Goal: Task Accomplishment & Management: Complete application form

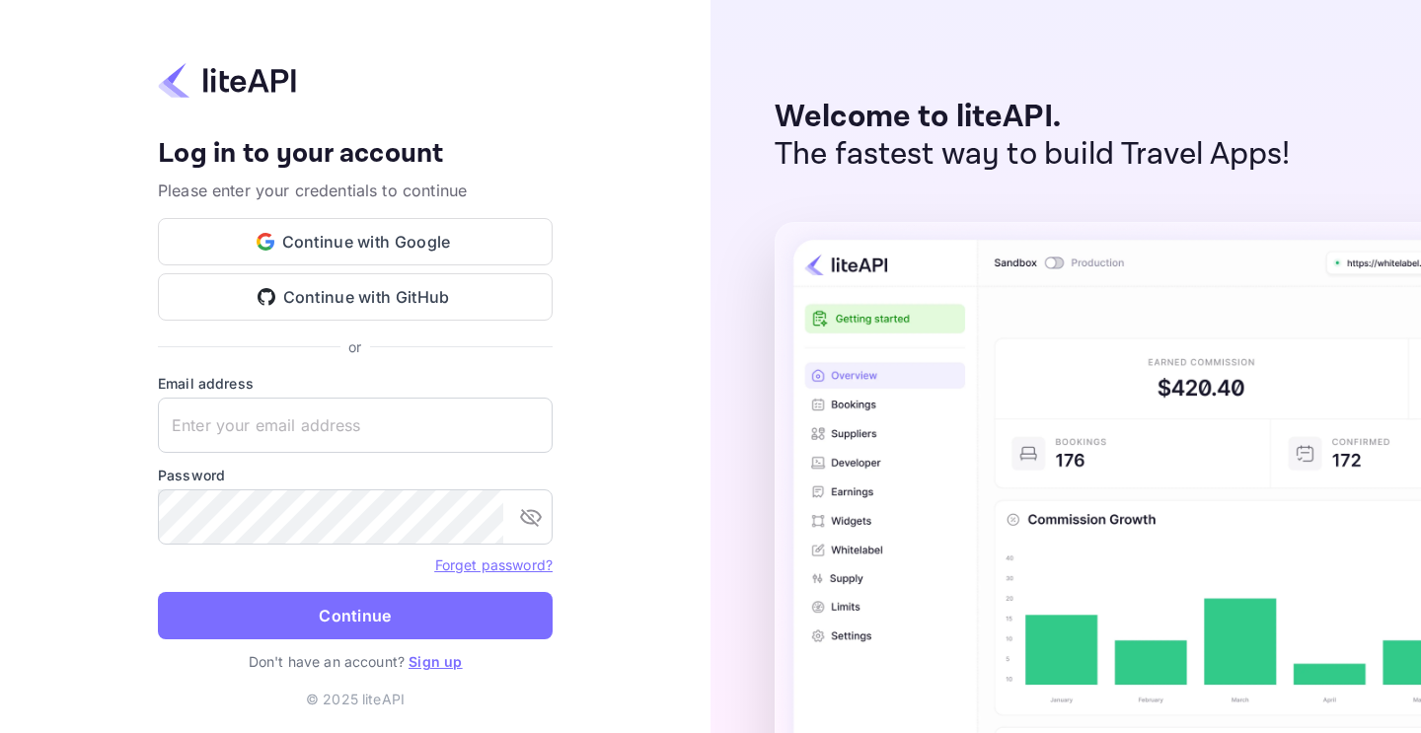
click at [443, 657] on link "Sign up" at bounding box center [434, 661] width 53 height 17
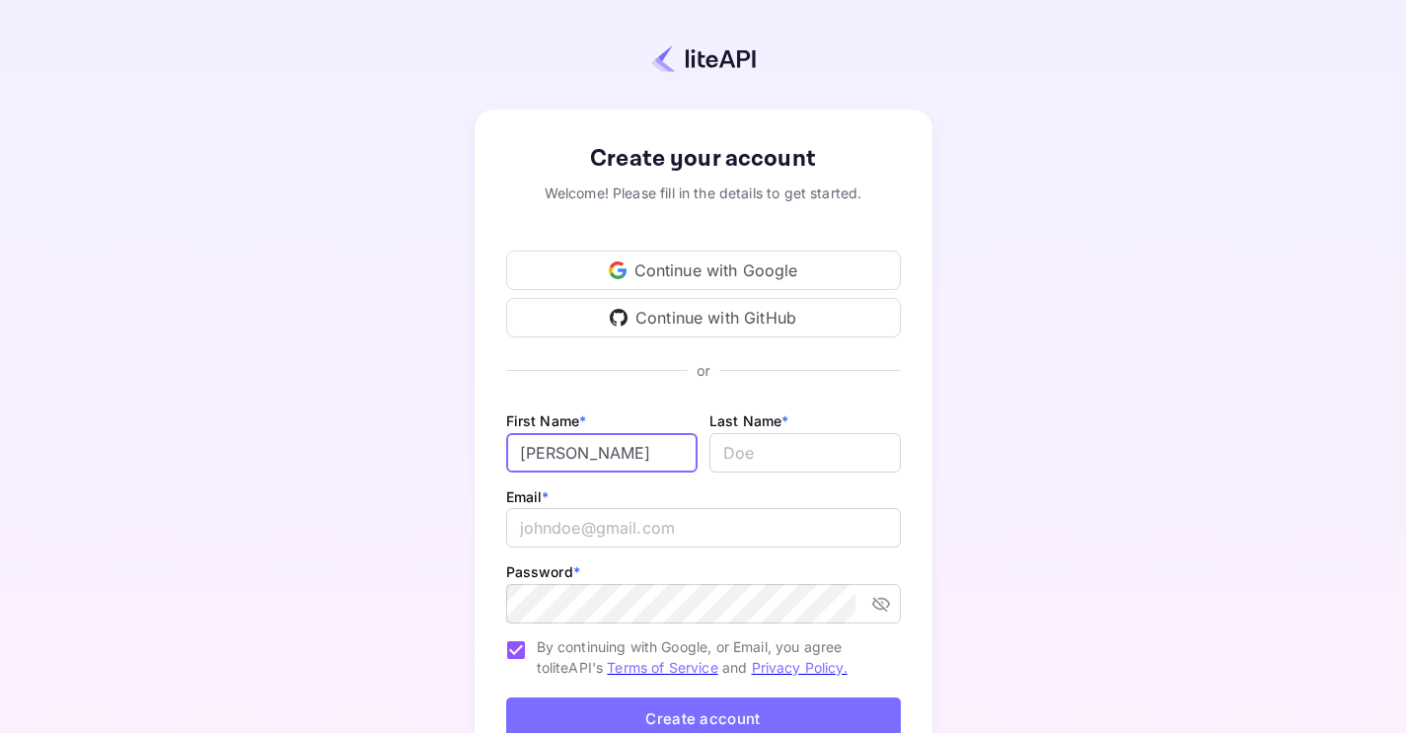
type input "Rohil"
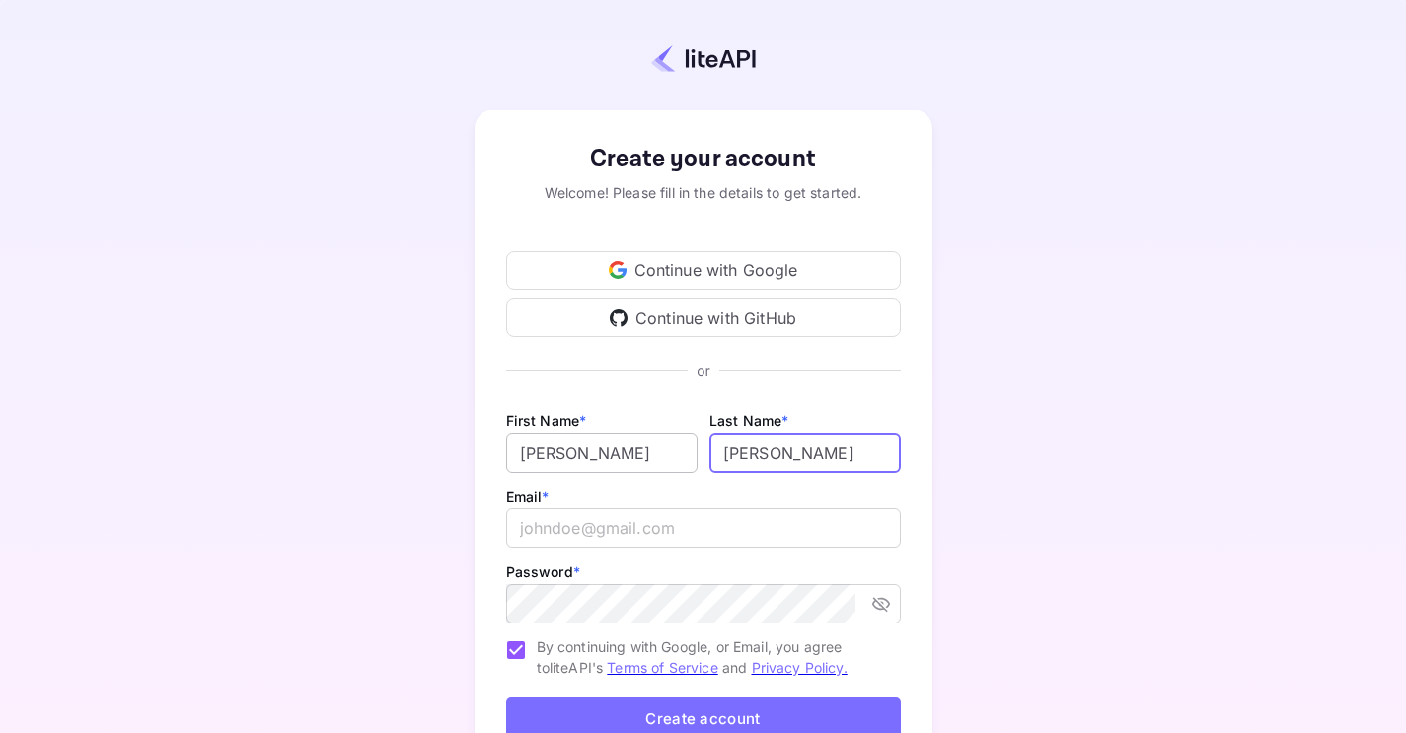
type input "Singh"
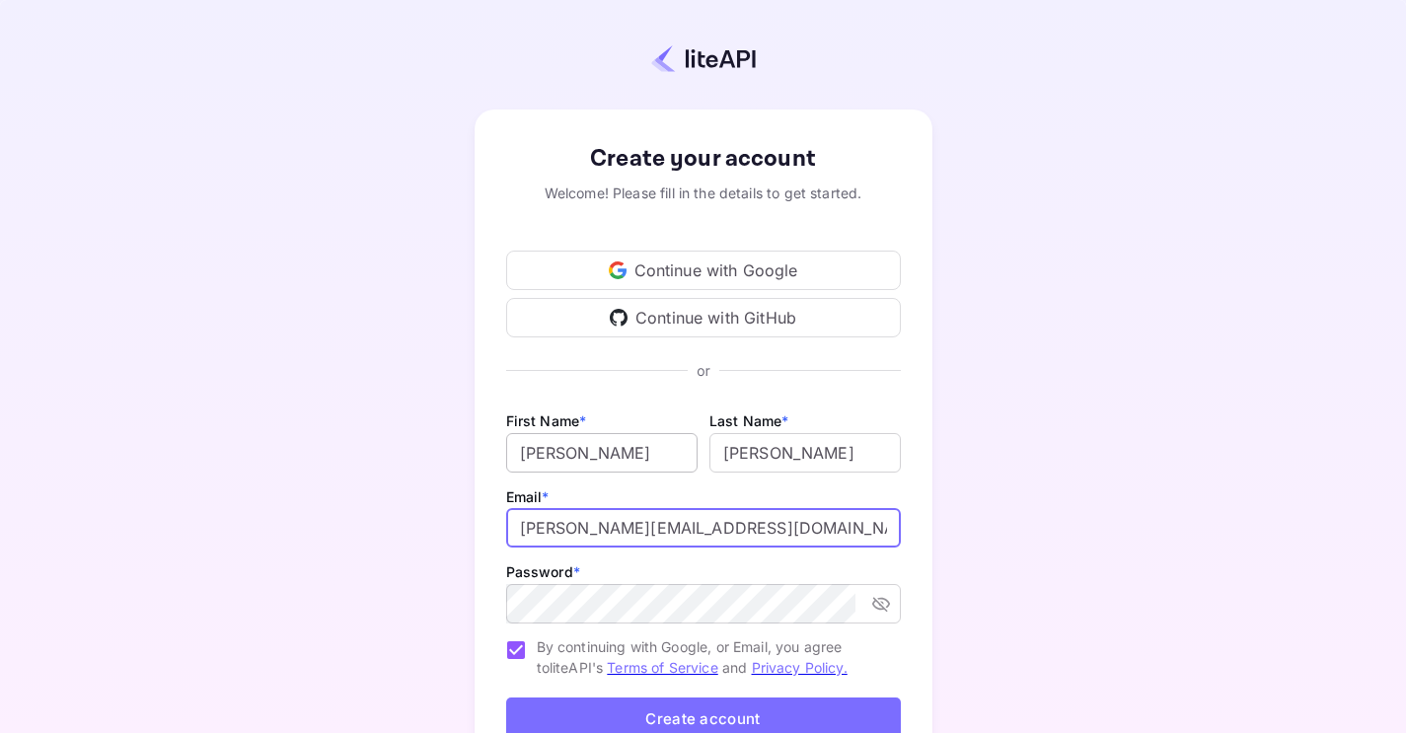
type input "rohil@gounravel.com"
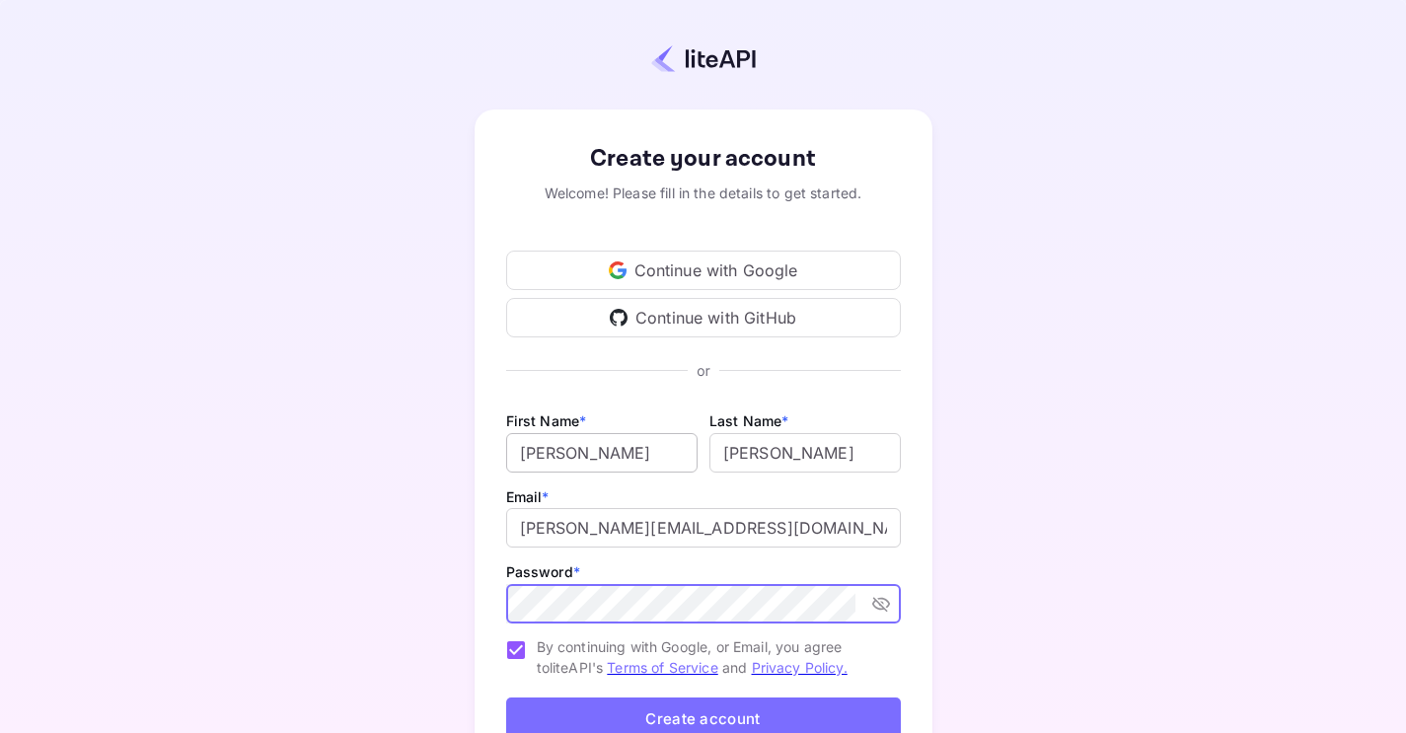
click at [702, 718] on button "Create account" at bounding box center [703, 718] width 395 height 42
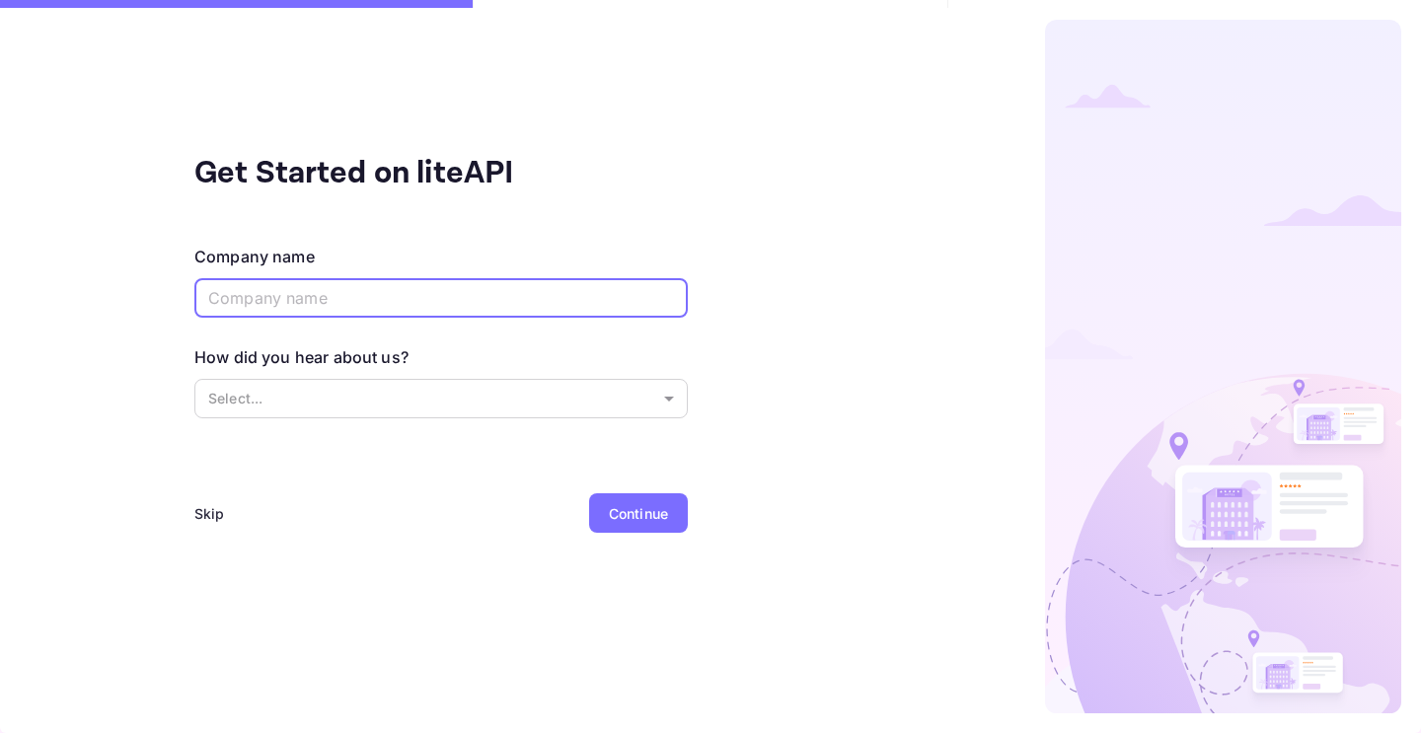
click at [318, 293] on input "text" at bounding box center [440, 297] width 493 height 39
type input "Unravel"
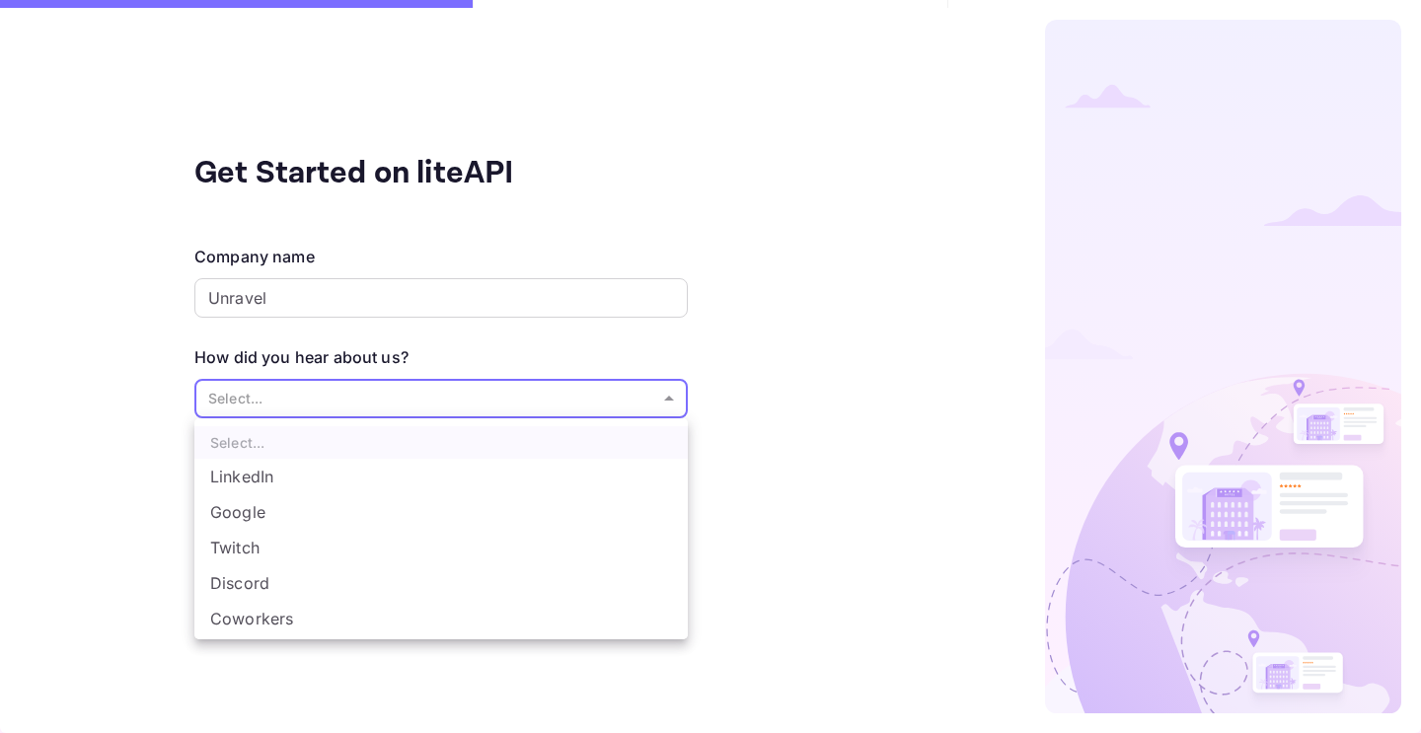
click at [335, 388] on body "Get Started on liteAPI Company name Unravel ​ How did you hear about us? Select…" at bounding box center [710, 366] width 1421 height 733
click at [248, 584] on li "Coworkers" at bounding box center [440, 586] width 493 height 36
type input "Coworkers"
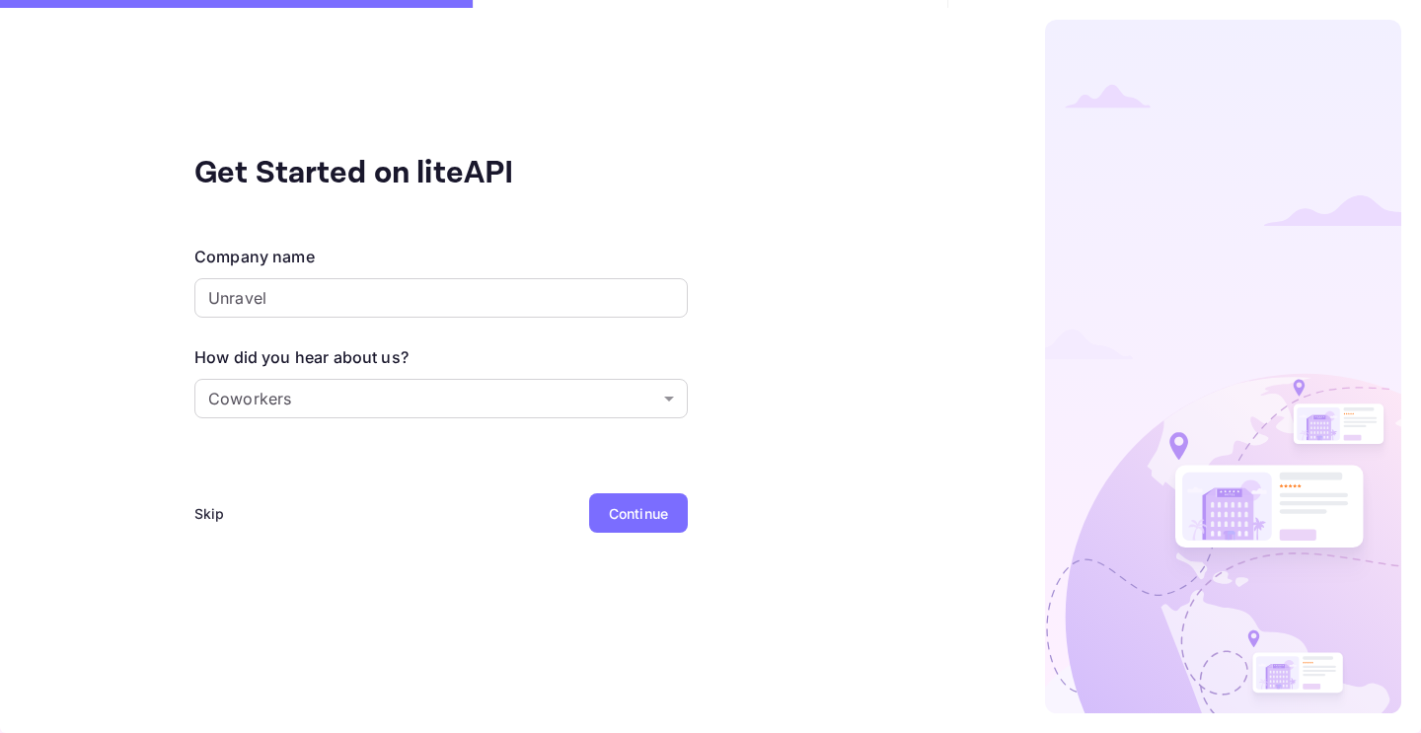
click at [202, 515] on div "Skip" at bounding box center [209, 513] width 31 height 21
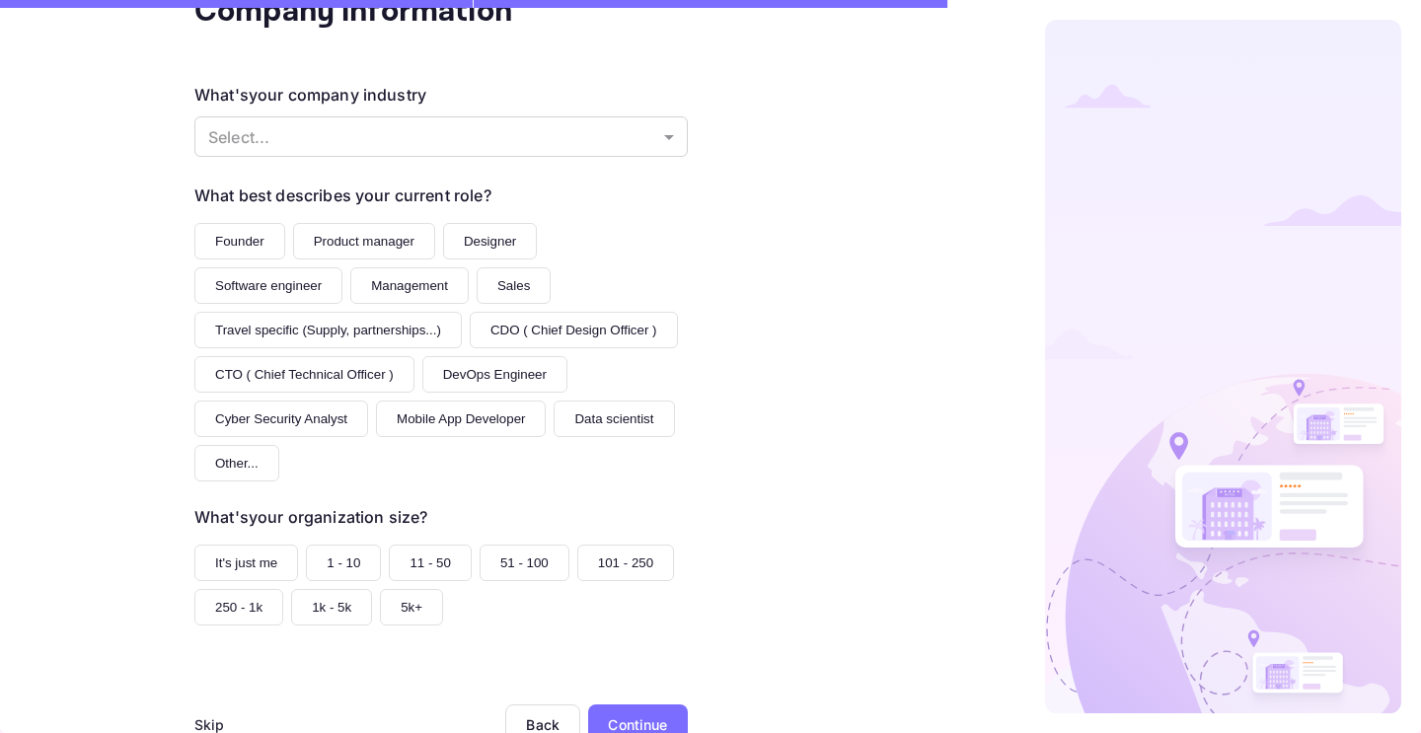
scroll to position [0, 0]
click at [198, 714] on div "Skip" at bounding box center [209, 724] width 31 height 21
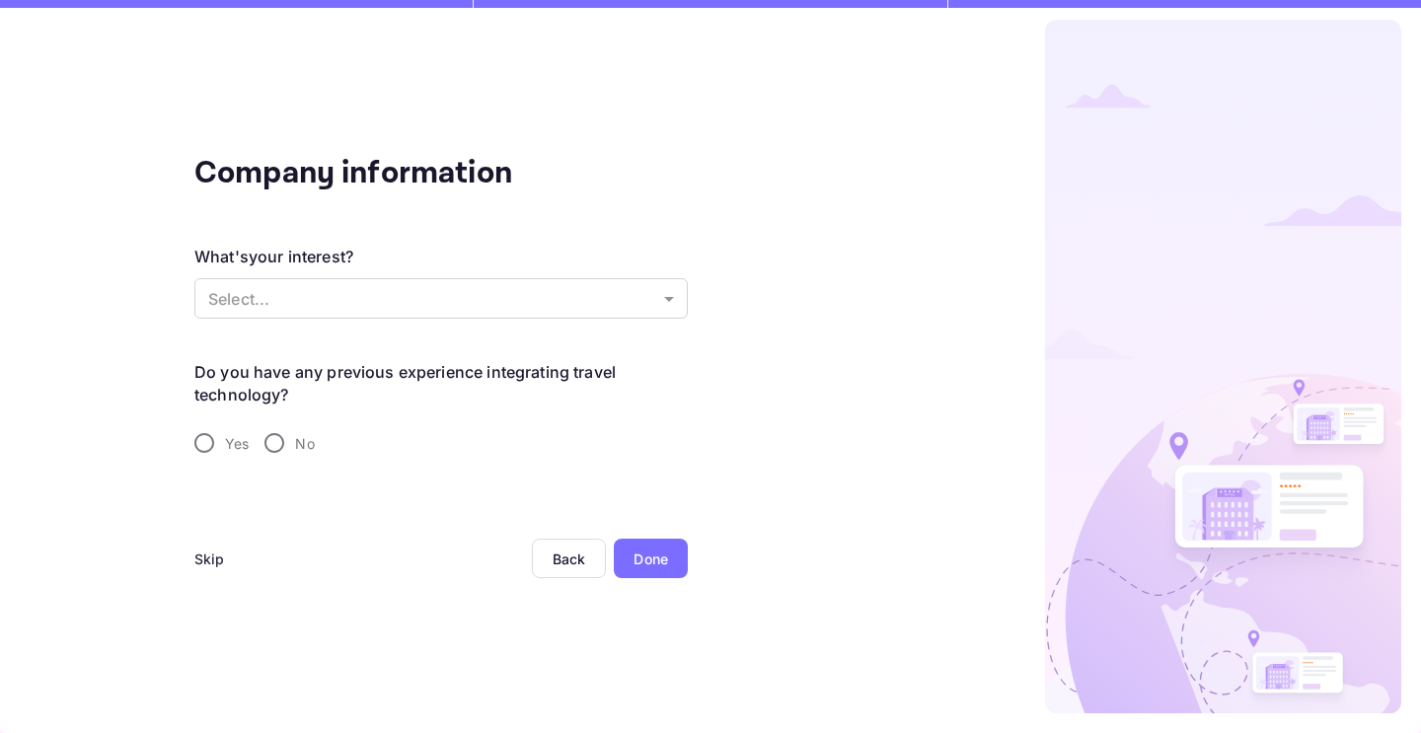
click at [206, 569] on div "Skip" at bounding box center [209, 559] width 31 height 21
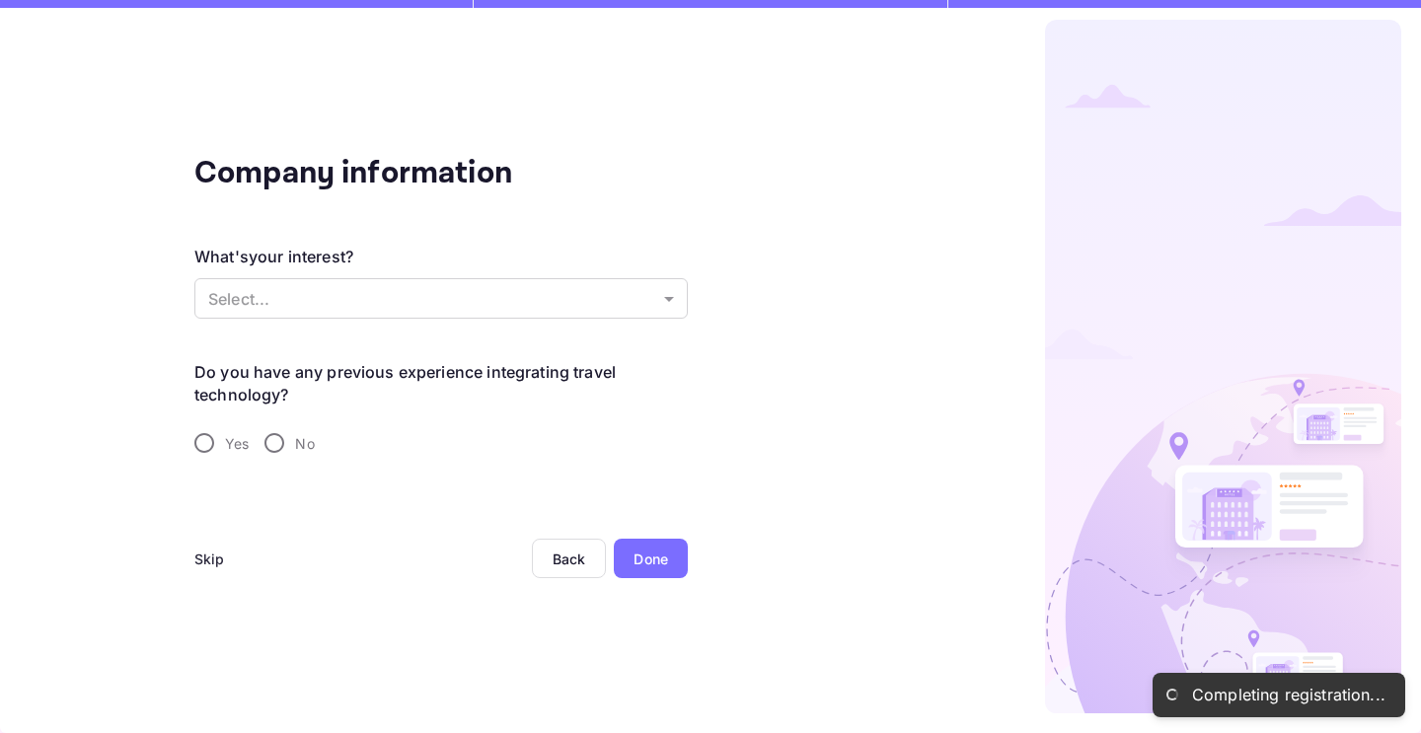
click at [213, 557] on div "Skip" at bounding box center [209, 559] width 31 height 21
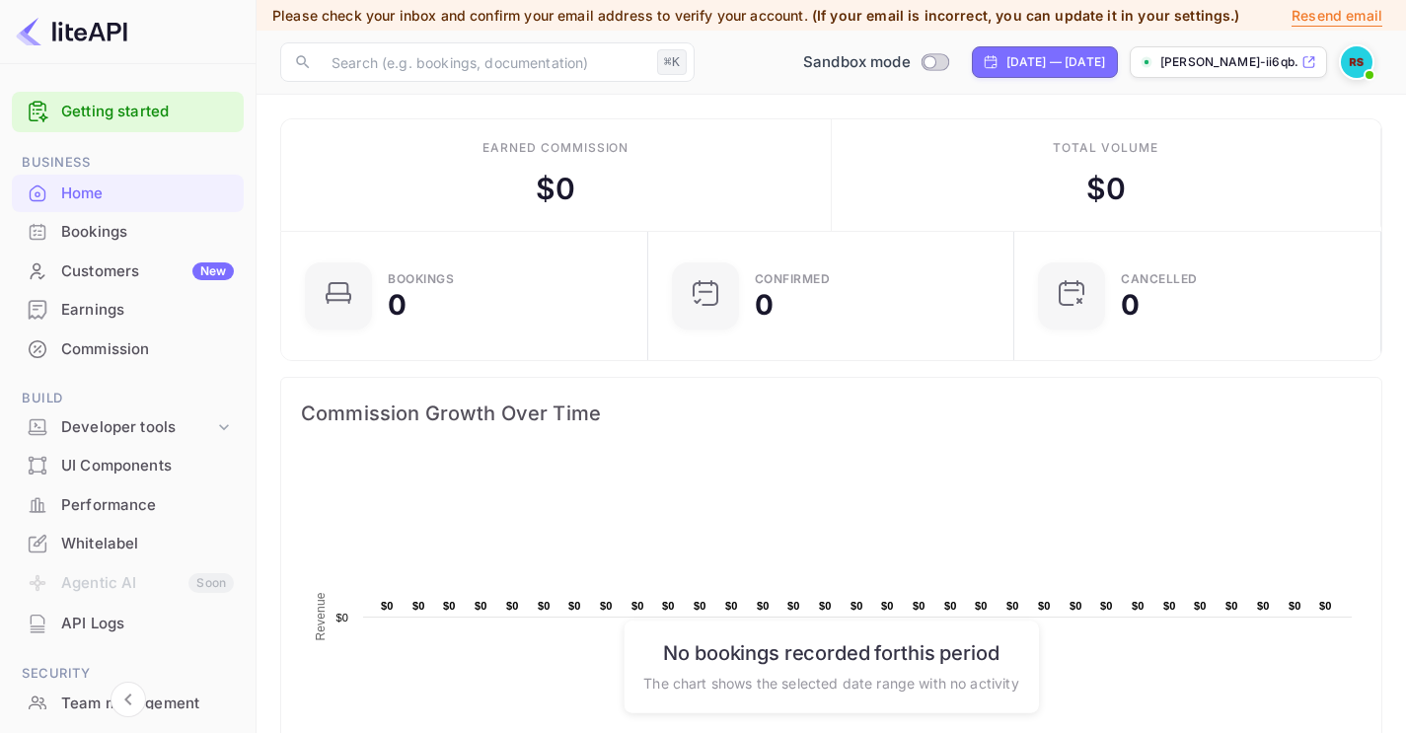
click at [115, 229] on div "Bookings" at bounding box center [147, 232] width 173 height 23
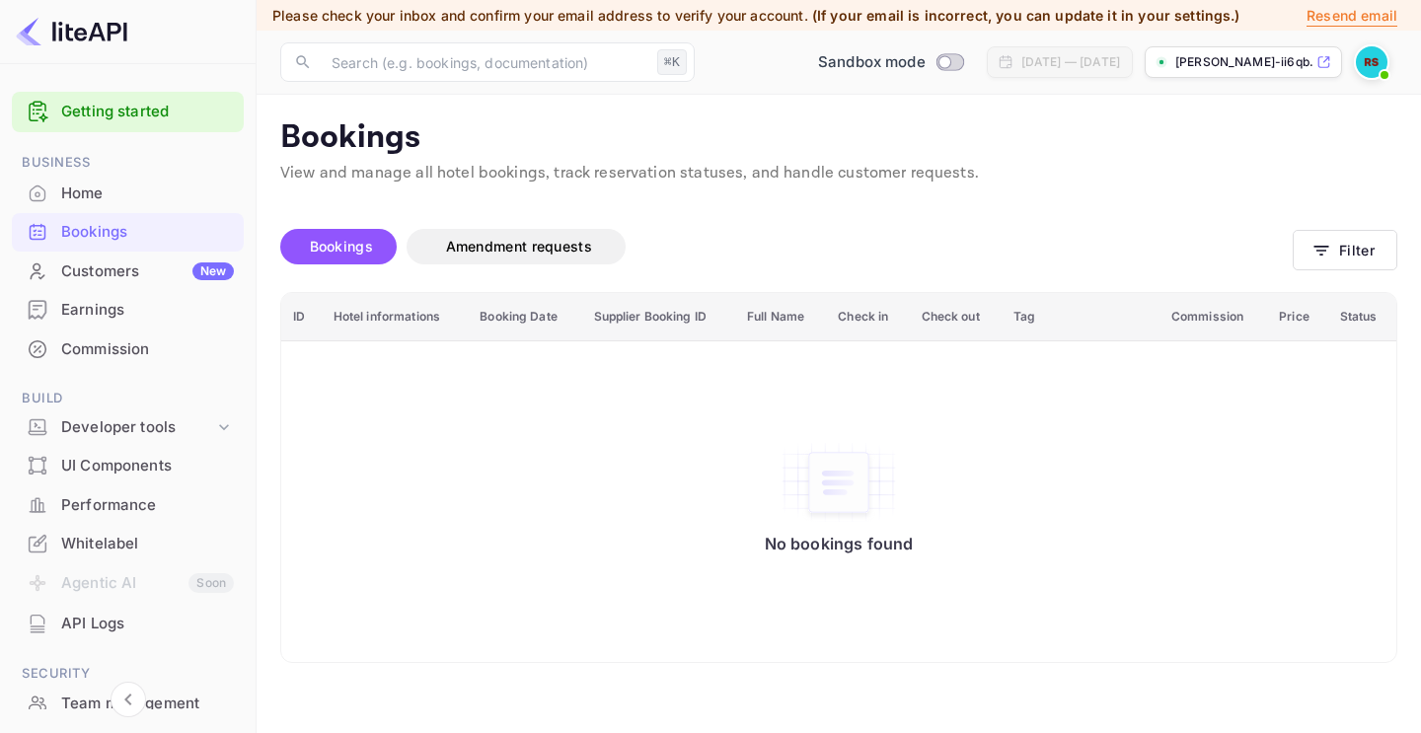
click at [108, 455] on div "UI Components" at bounding box center [147, 466] width 173 height 23
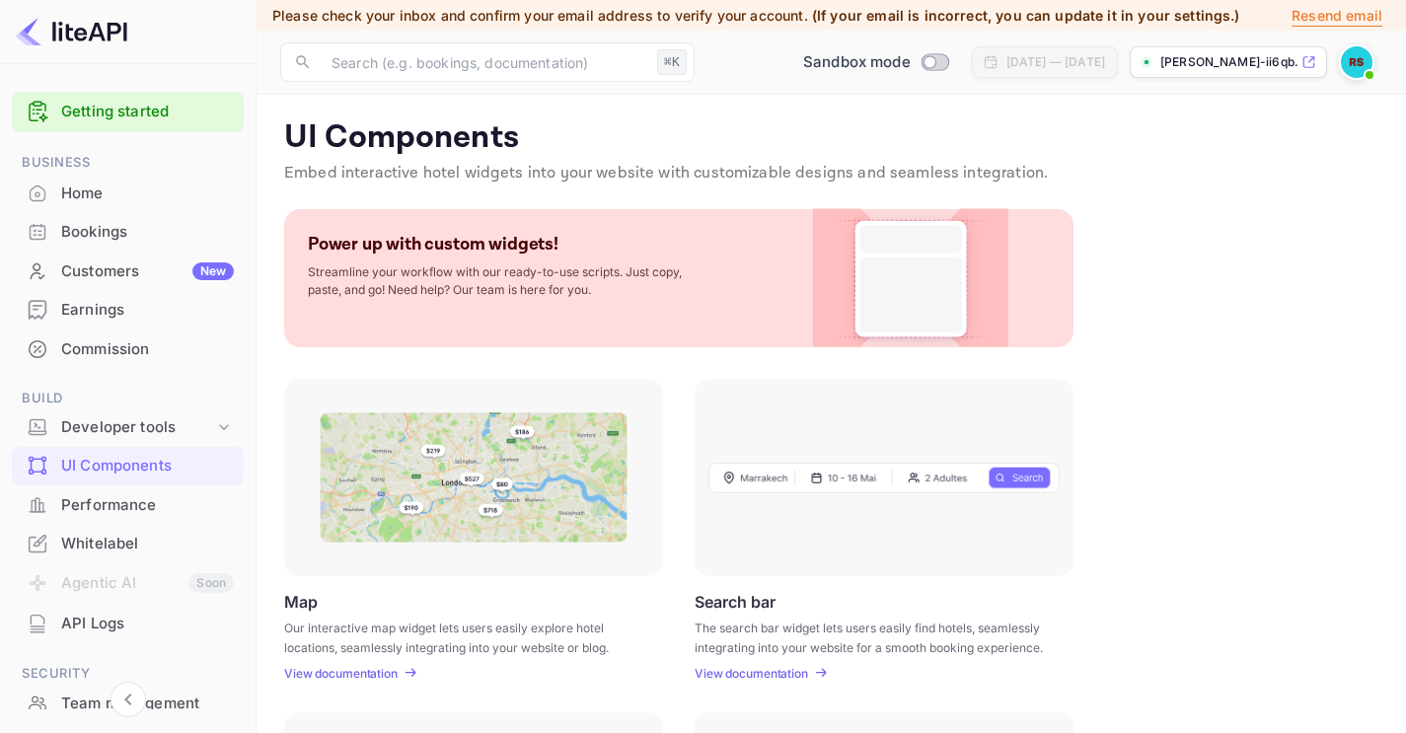
click at [108, 533] on div "Whitelabel" at bounding box center [147, 544] width 173 height 23
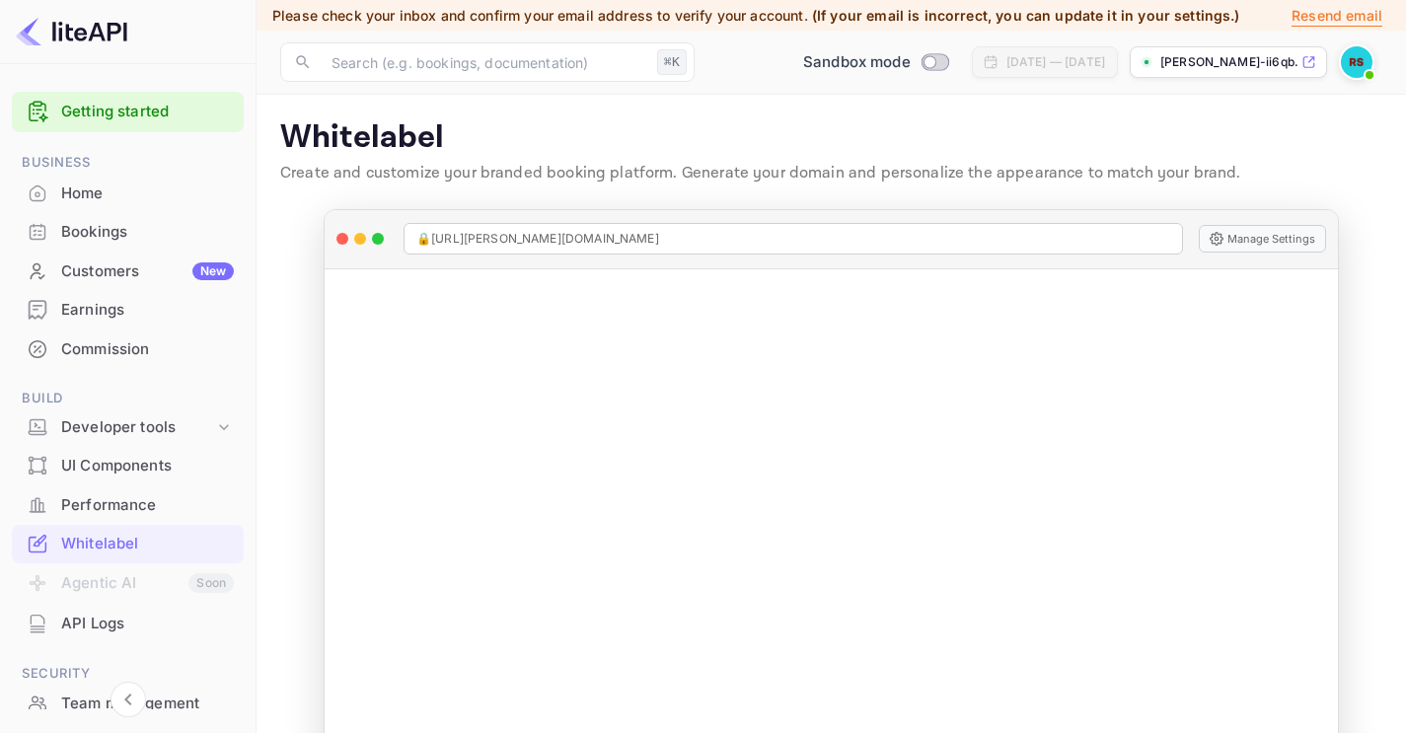
click at [84, 500] on div "Performance" at bounding box center [147, 505] width 173 height 23
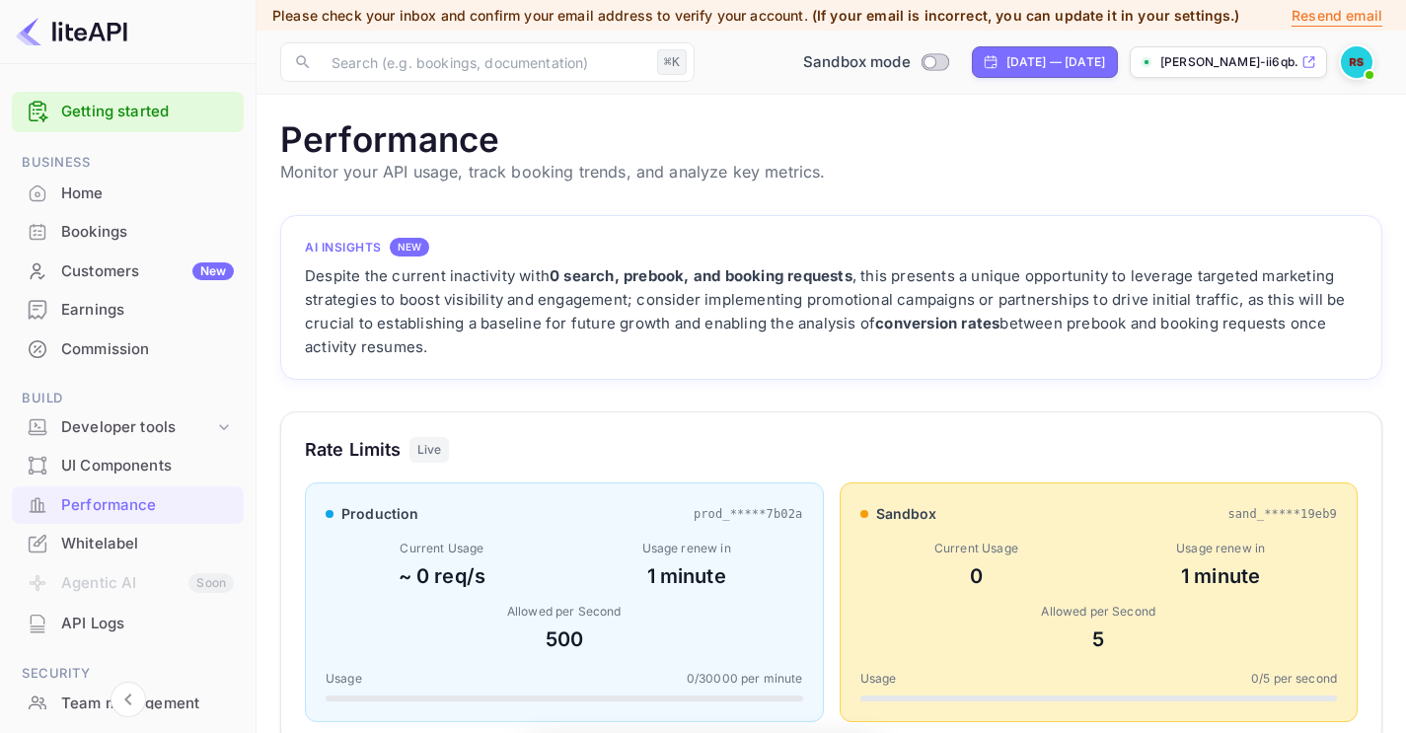
scroll to position [493, 1087]
click at [106, 232] on div "Bookings" at bounding box center [147, 232] width 173 height 23
click at [89, 195] on div "Home" at bounding box center [147, 194] width 173 height 23
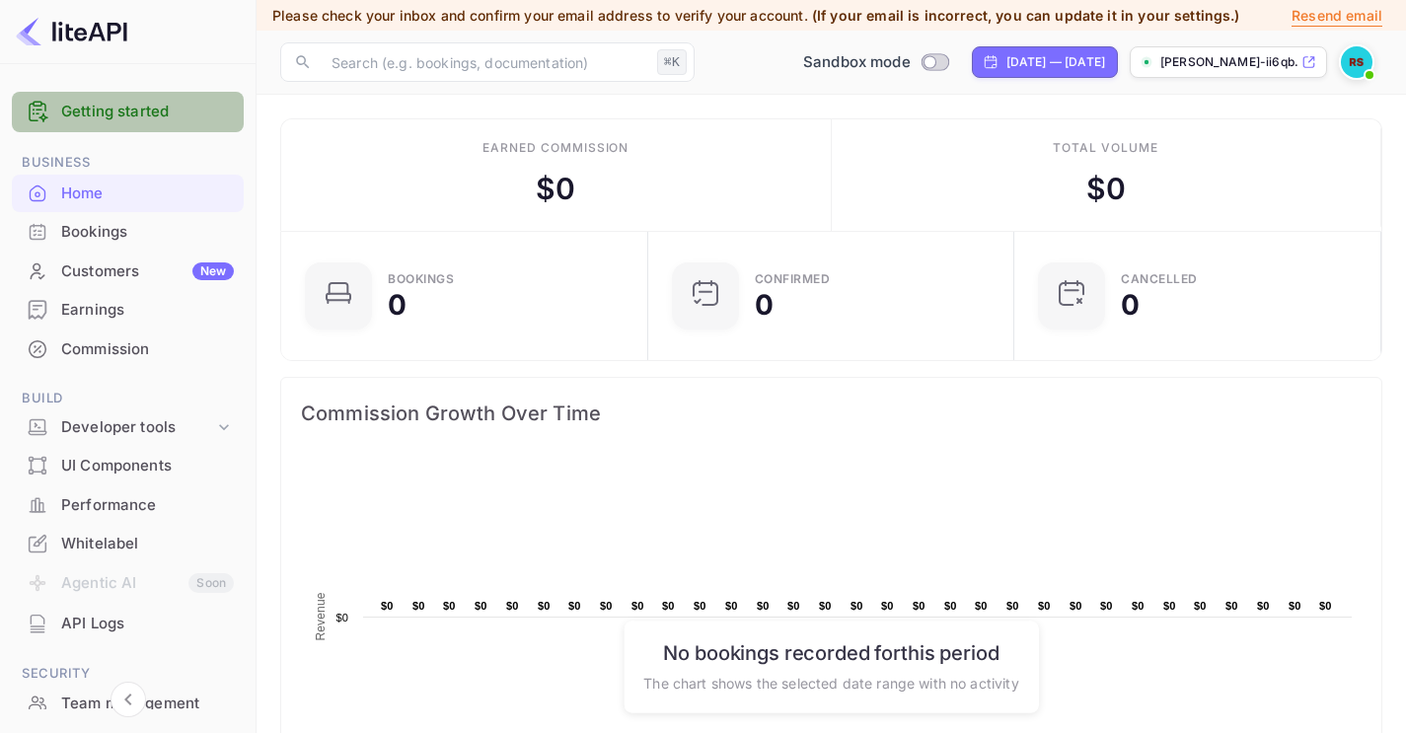
click at [106, 113] on link "Getting started" at bounding box center [147, 112] width 173 height 23
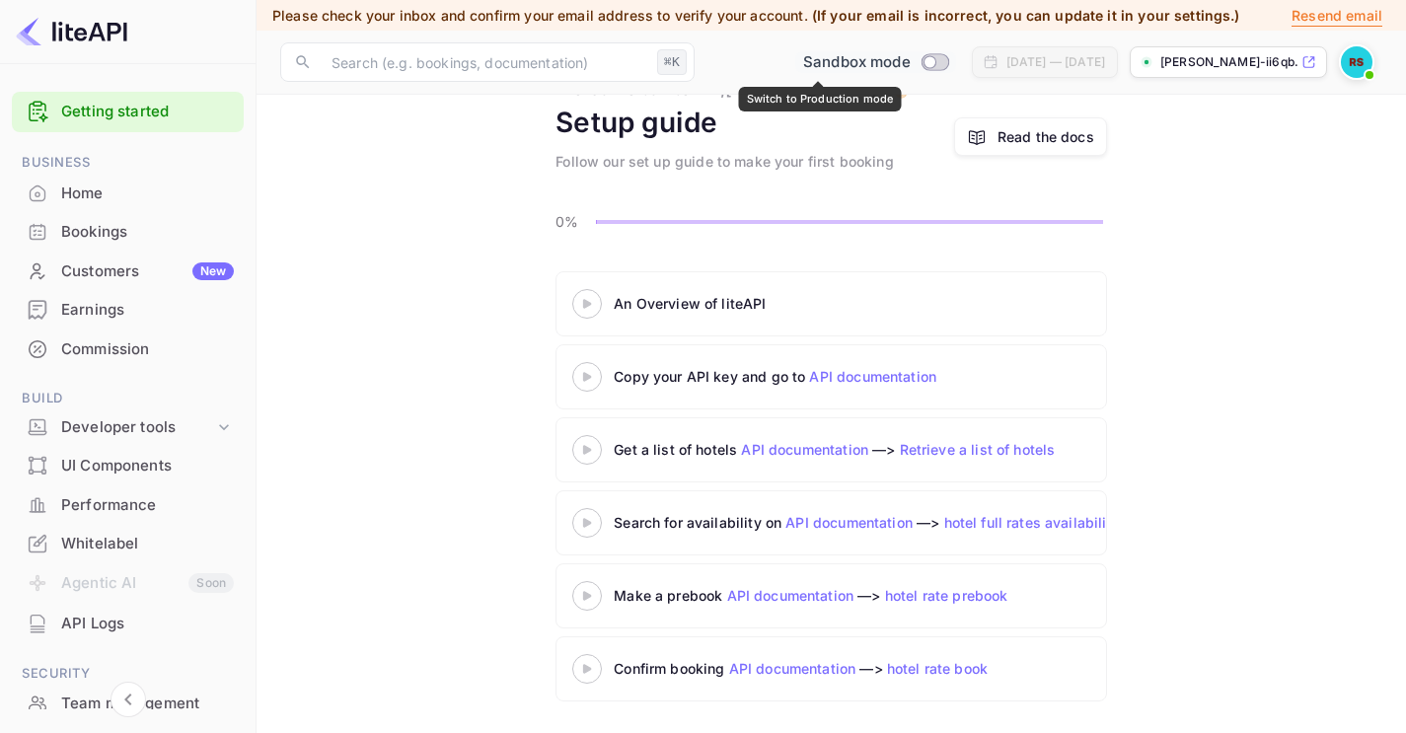
click at [910, 61] on input "Switch to Production mode" at bounding box center [929, 61] width 39 height 13
checkbox input "false"
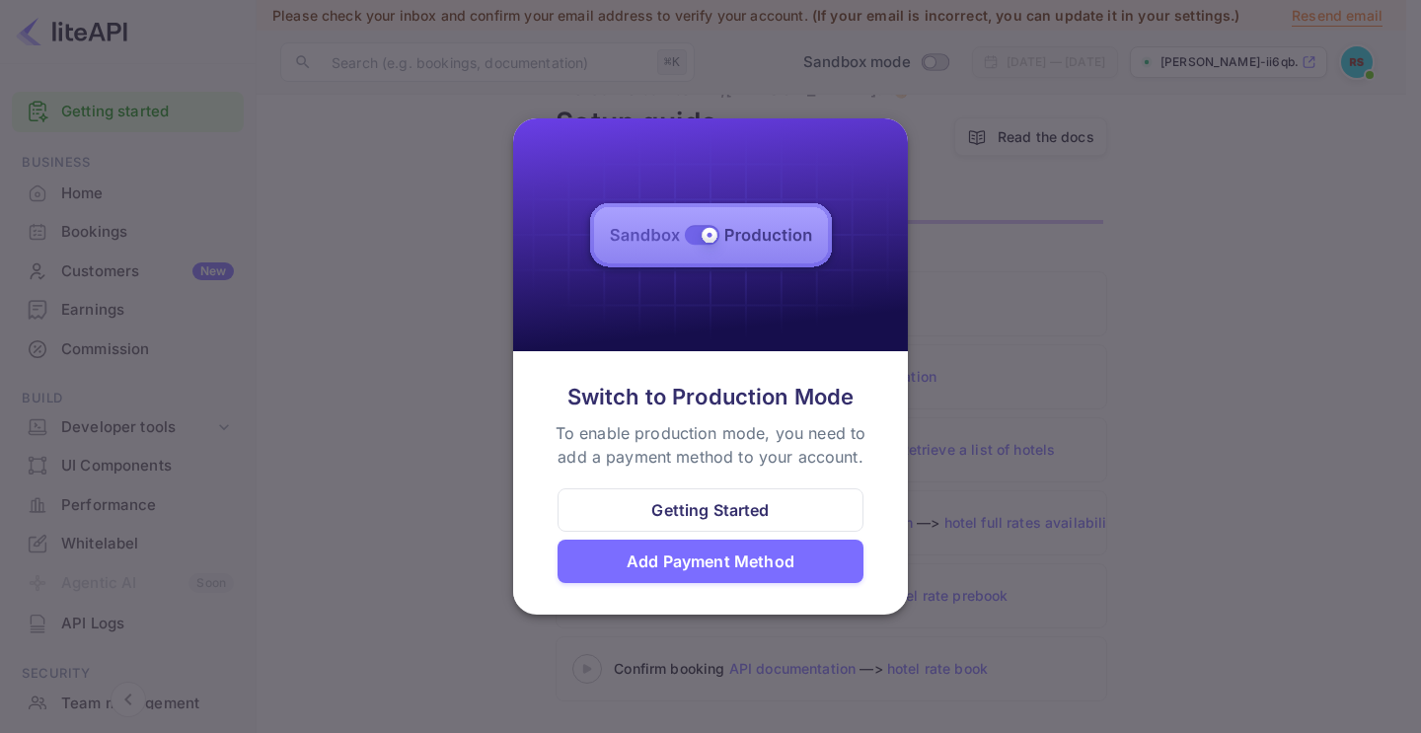
click at [1037, 224] on div at bounding box center [710, 366] width 1421 height 733
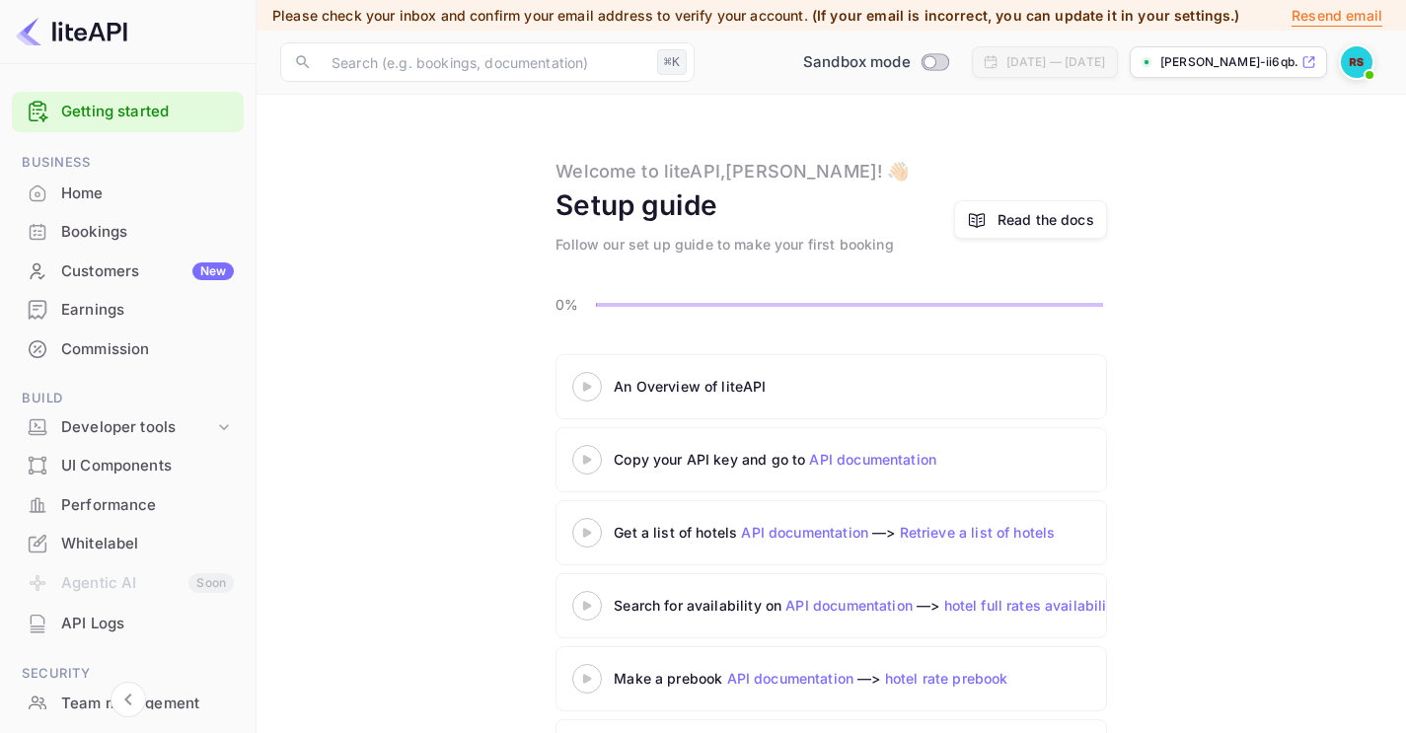
click at [125, 280] on div "Customers New" at bounding box center [128, 272] width 232 height 38
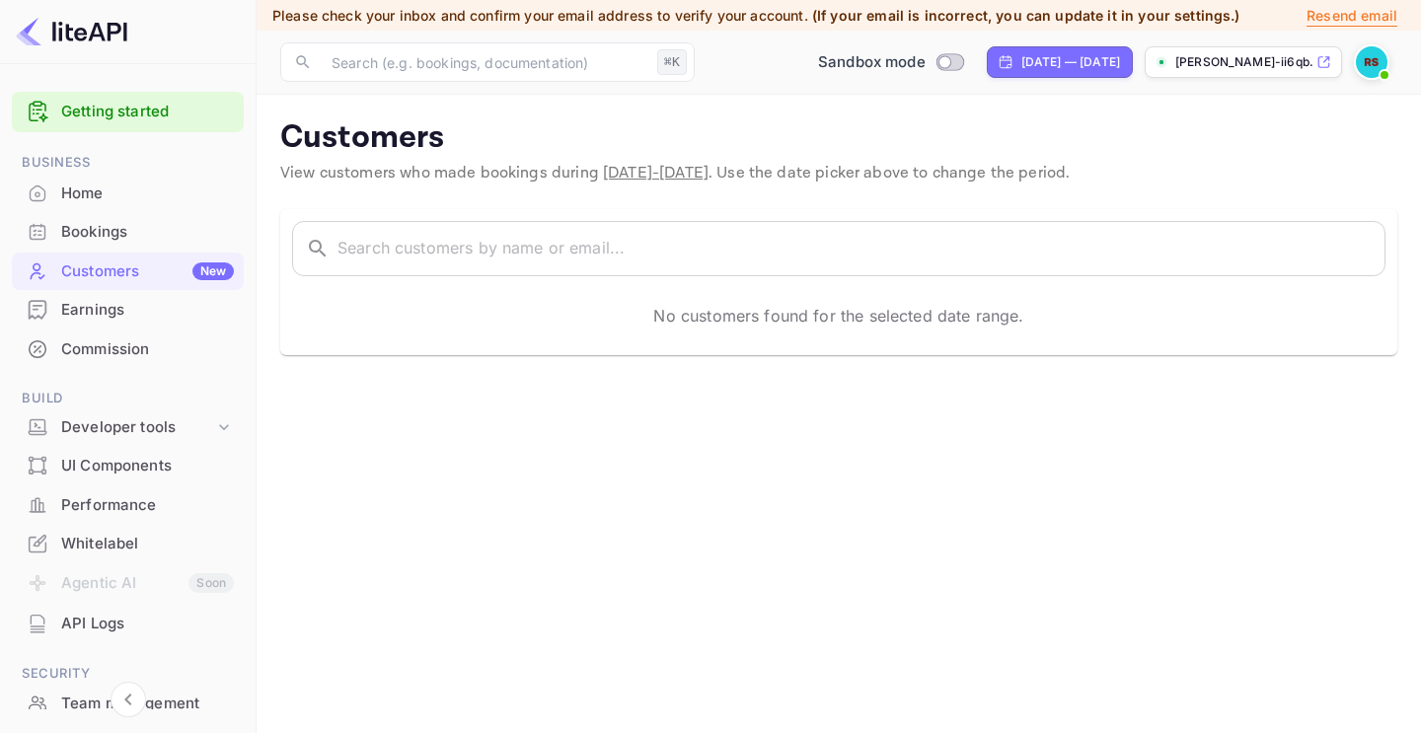
click at [1377, 61] on img at bounding box center [1372, 62] width 32 height 32
click at [1365, 187] on icon at bounding box center [1363, 187] width 18 height 18
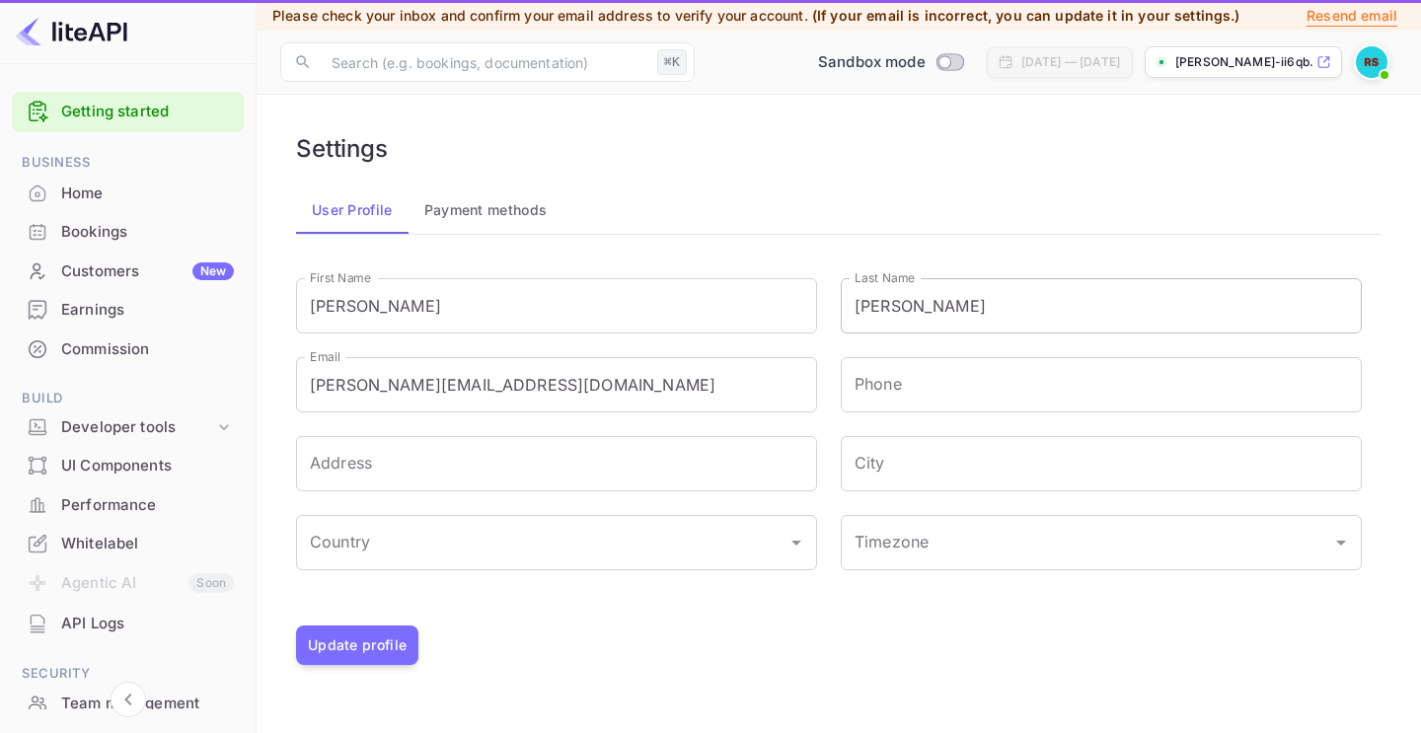
type input "(GMT+01:00) Madrid"
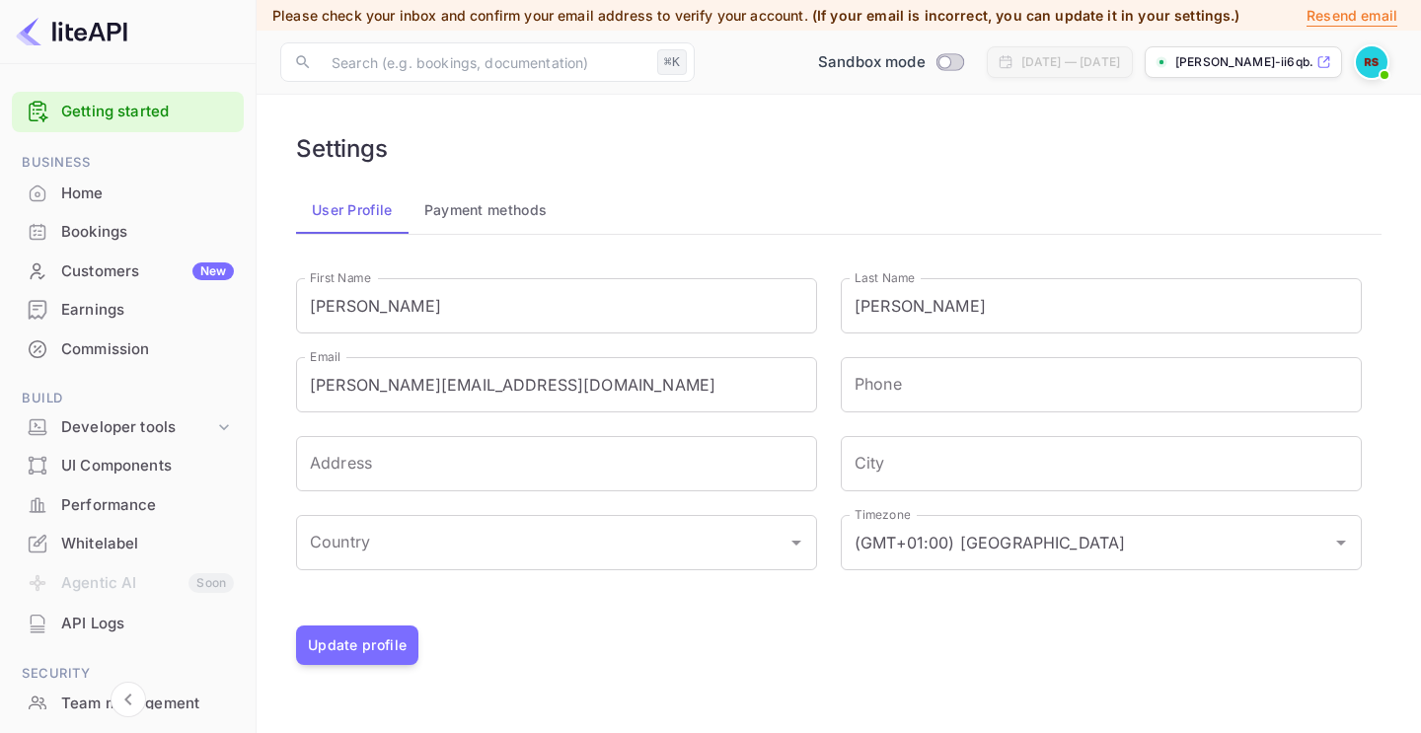
click at [536, 209] on button "Payment methods" at bounding box center [485, 209] width 155 height 47
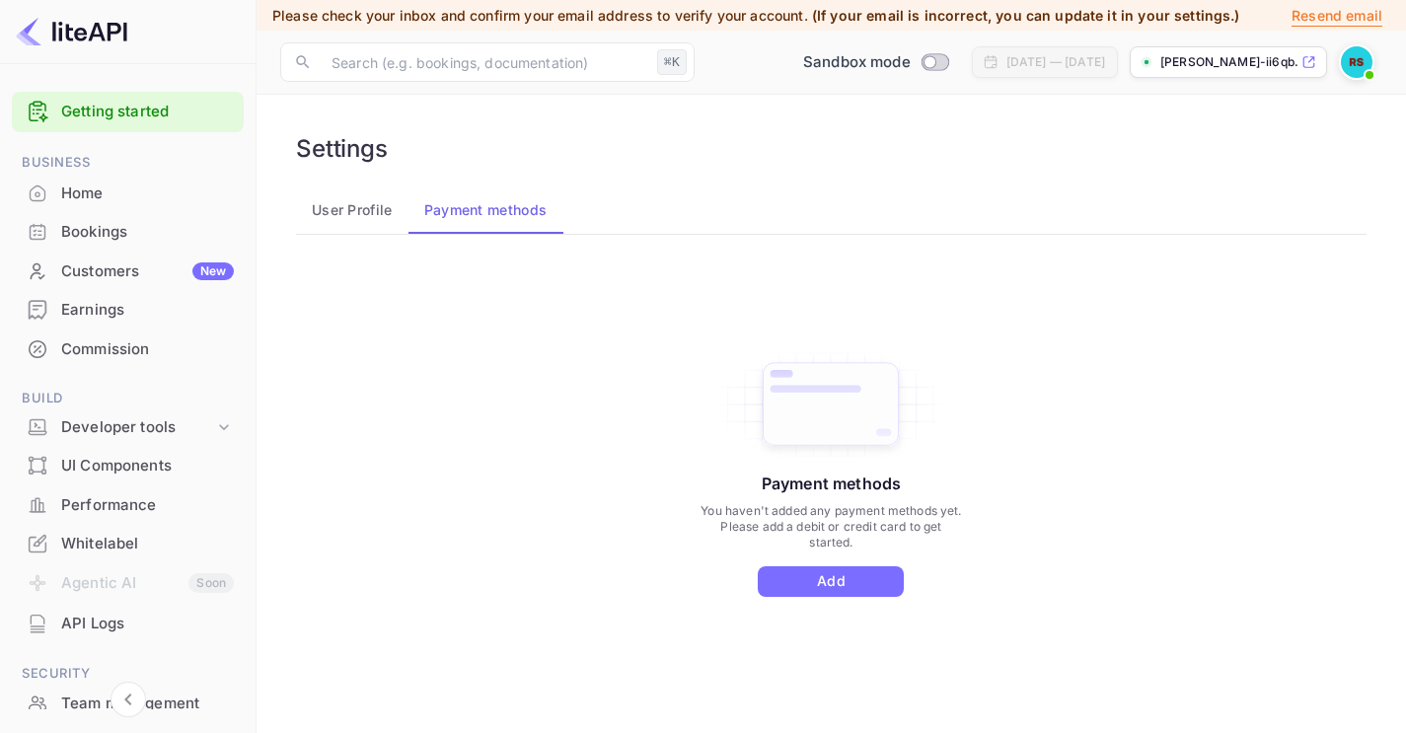
click at [116, 181] on div "Home" at bounding box center [128, 194] width 232 height 38
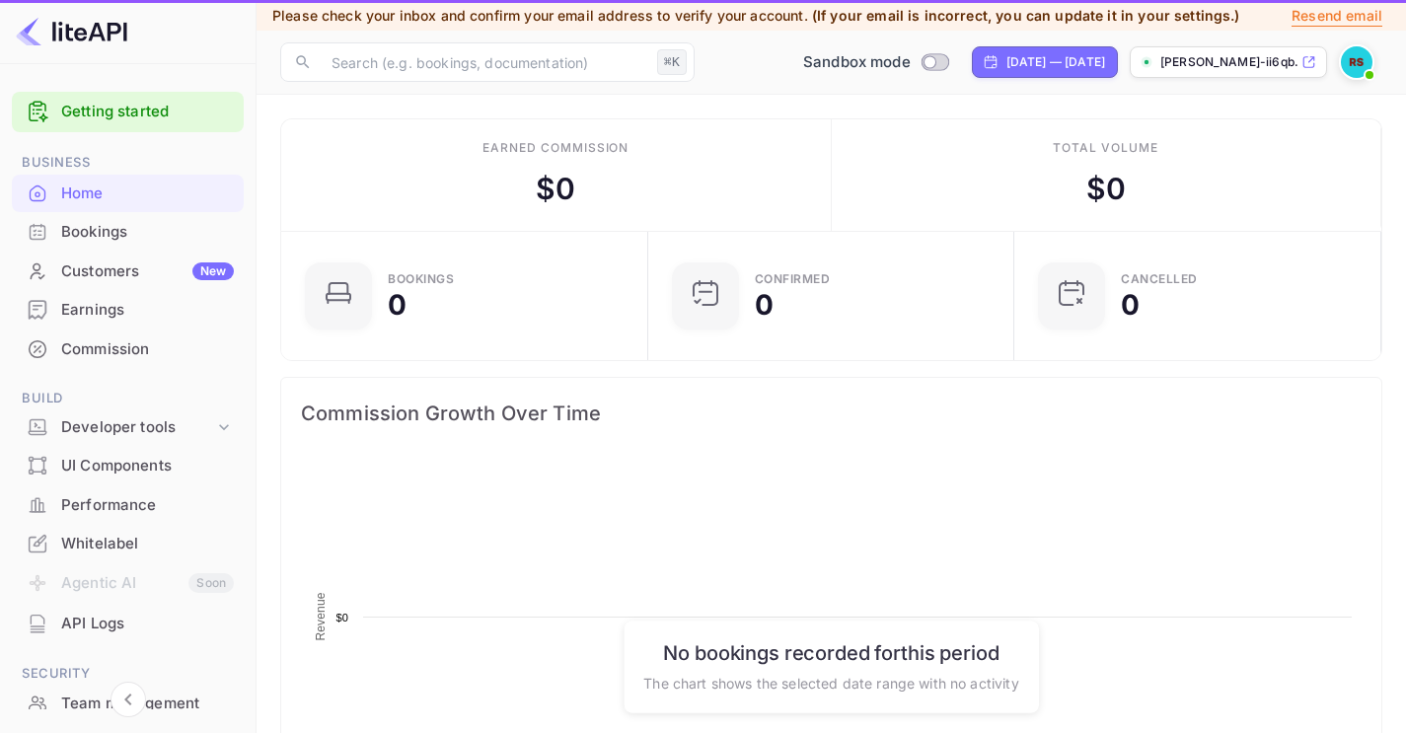
scroll to position [306, 339]
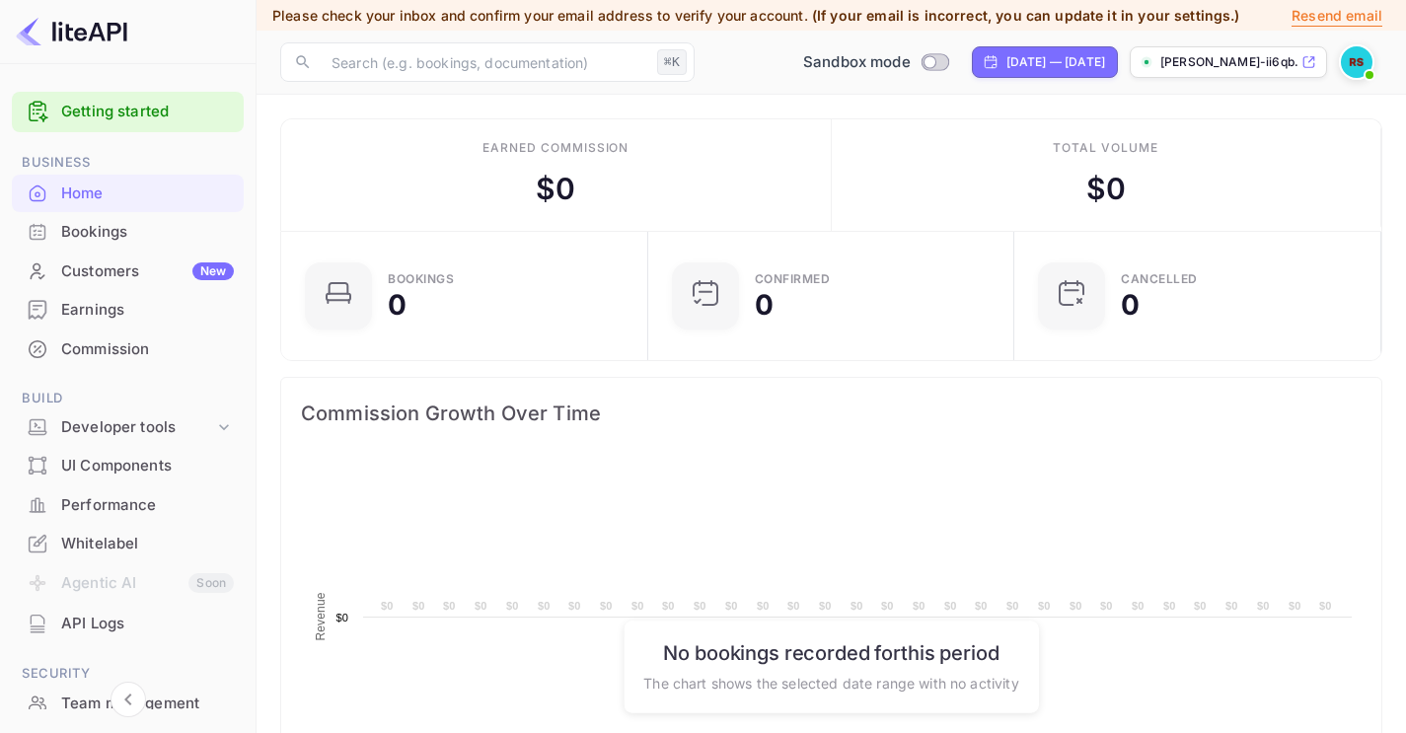
click at [105, 269] on div "Customers New" at bounding box center [147, 271] width 173 height 23
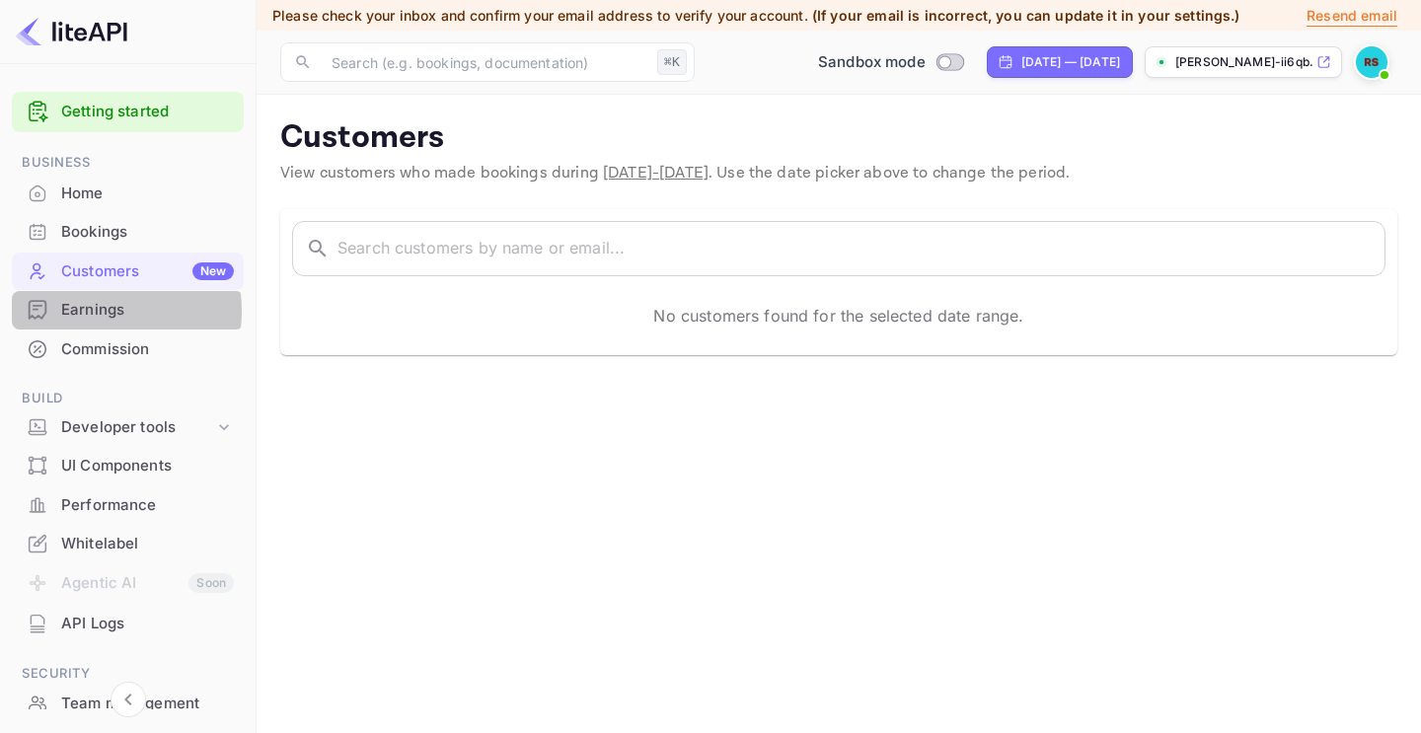
click at [93, 309] on div "Earnings" at bounding box center [147, 310] width 173 height 23
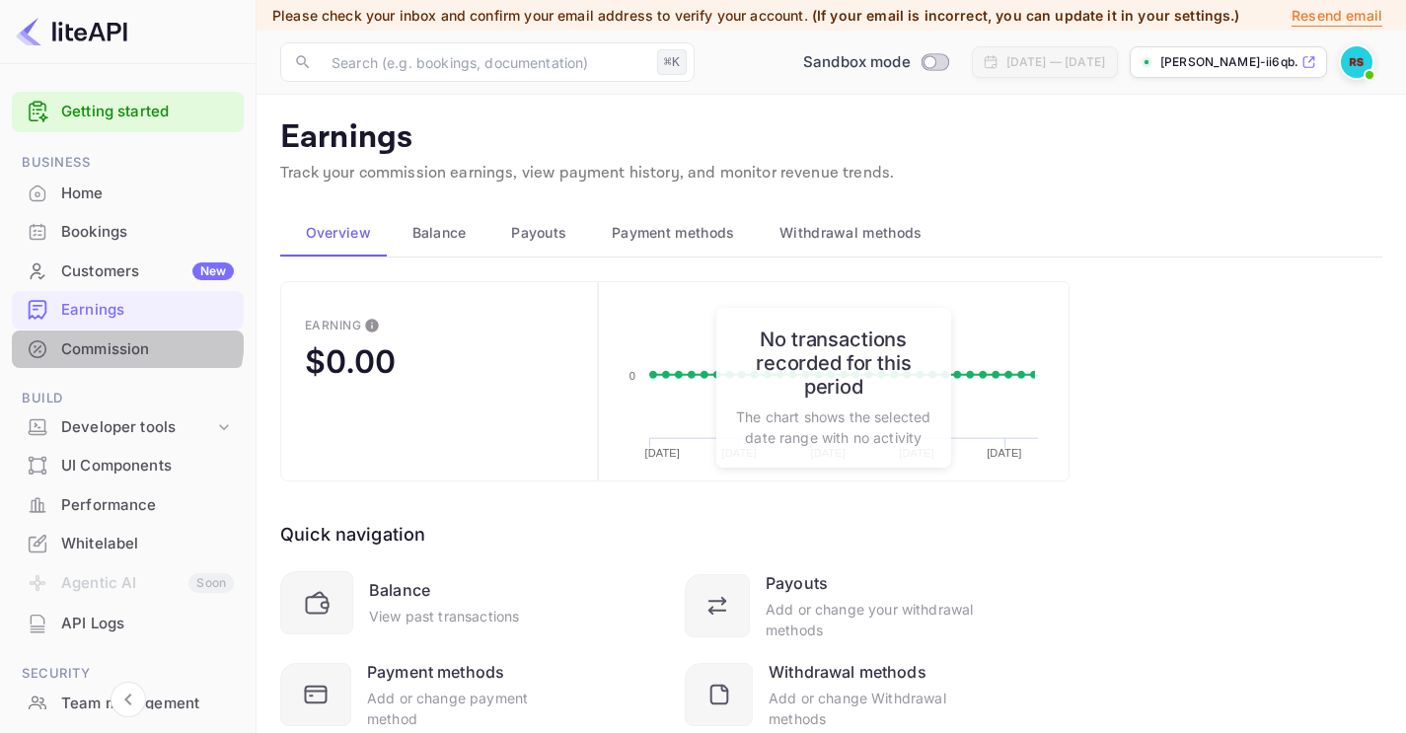
click at [98, 332] on div "Commission" at bounding box center [128, 349] width 232 height 38
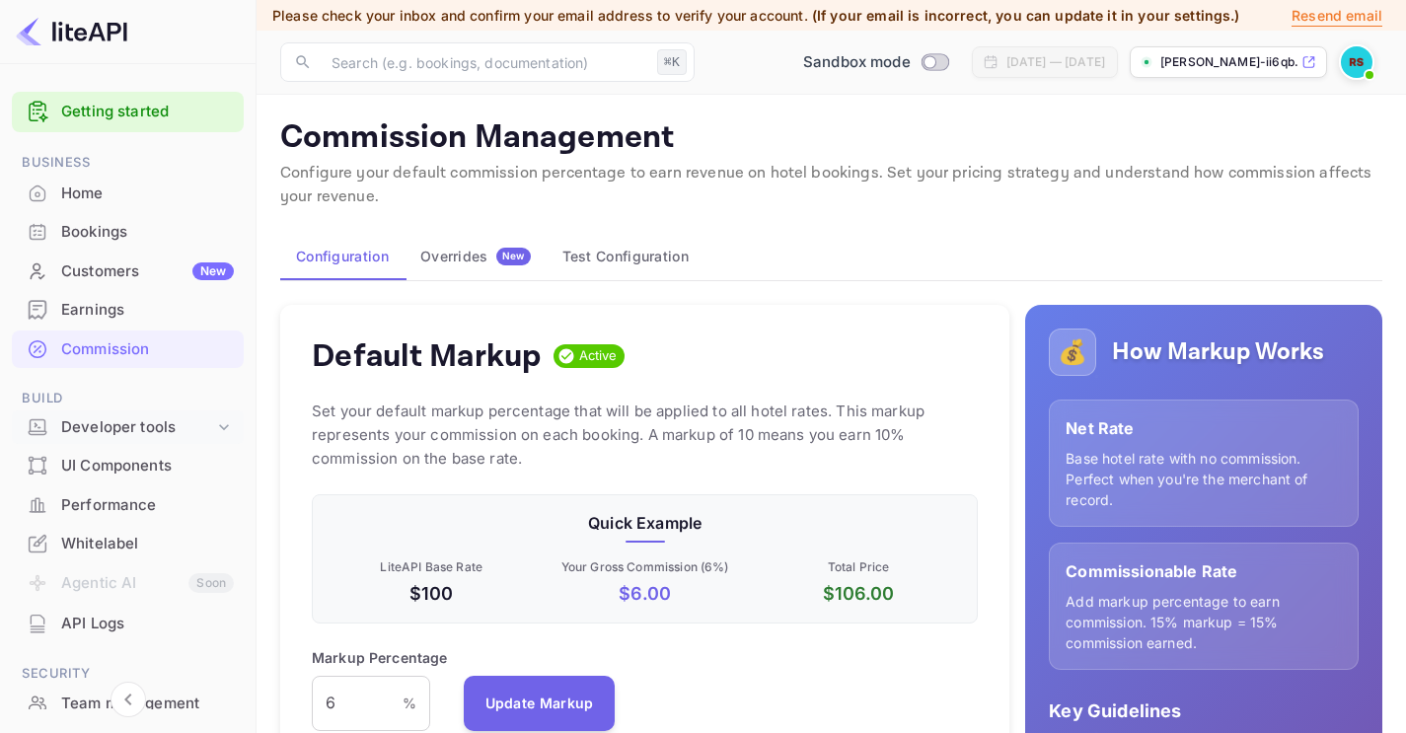
click at [94, 417] on div "Developer tools" at bounding box center [137, 427] width 153 height 23
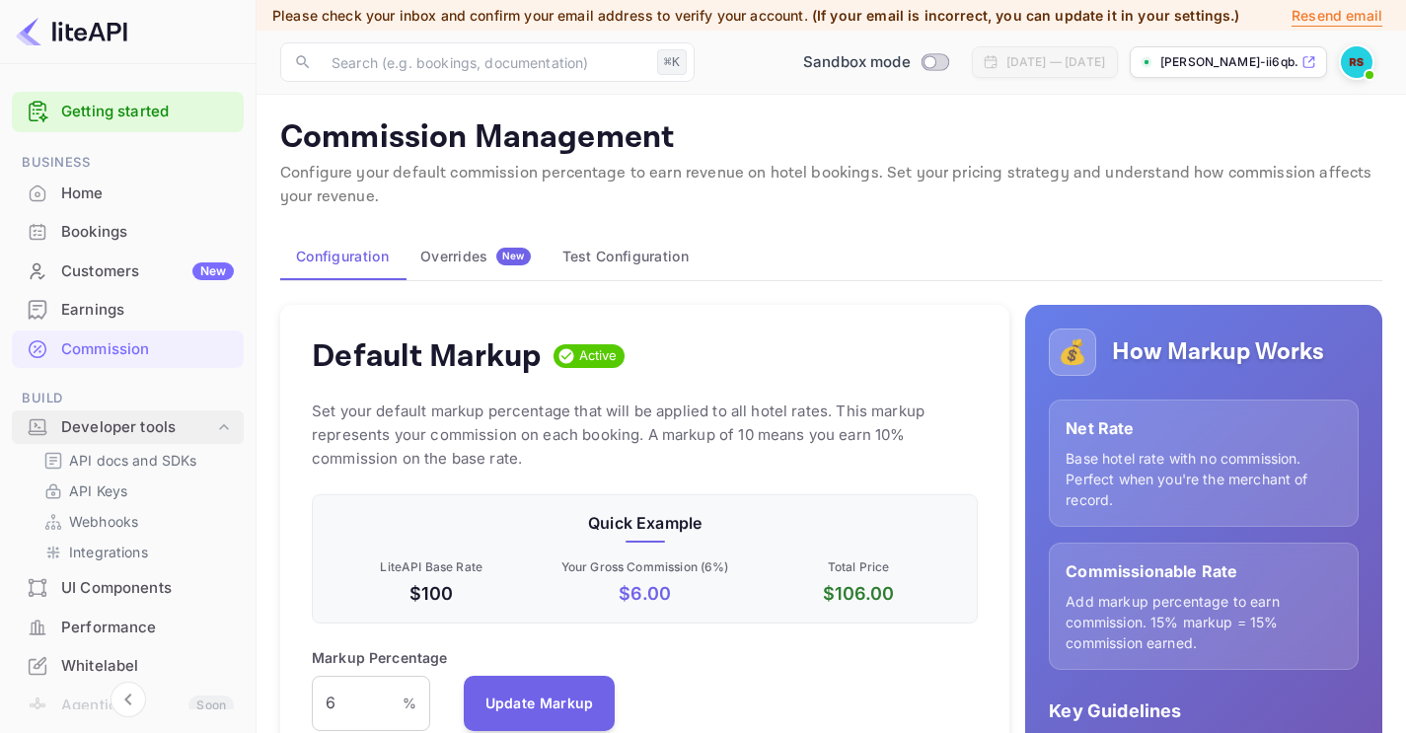
scroll to position [335, 652]
click at [99, 512] on p "Webhooks" at bounding box center [103, 521] width 69 height 21
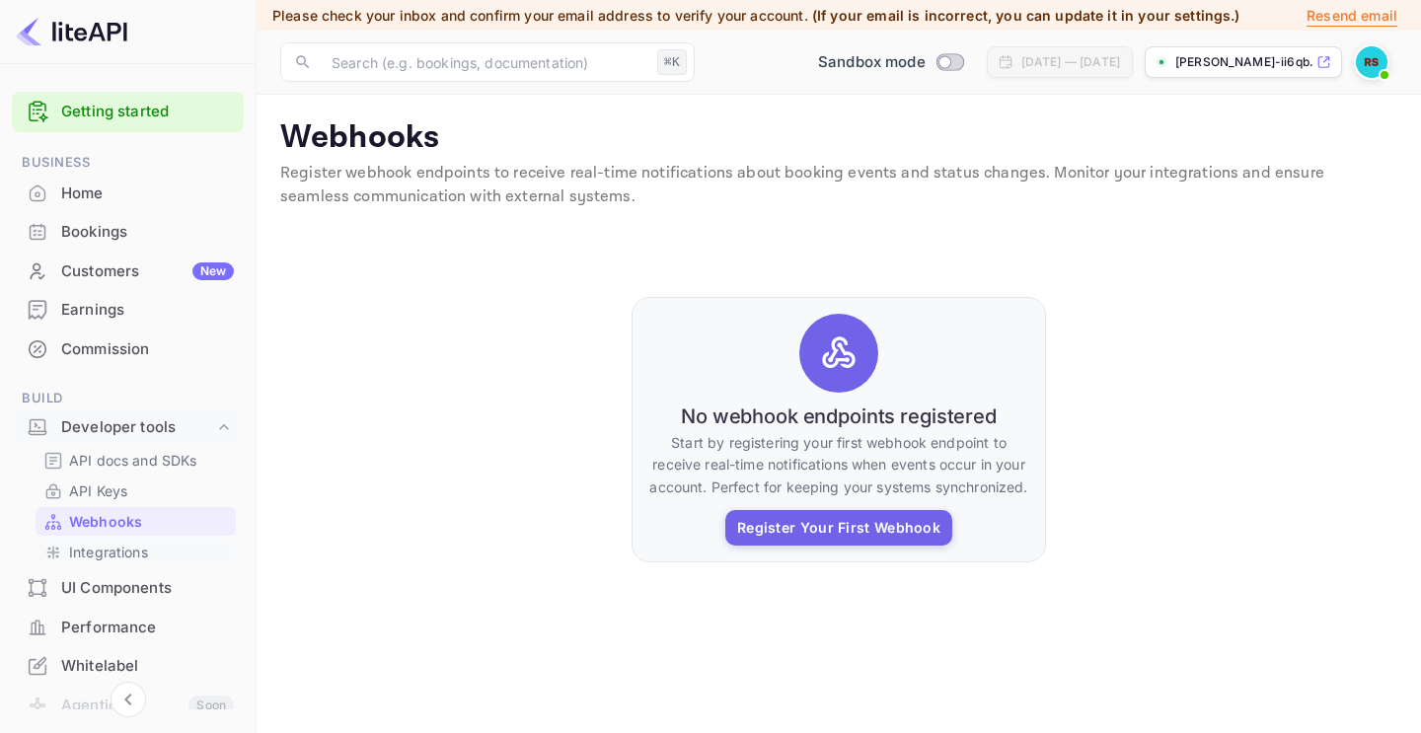
click at [93, 544] on p "Integrations" at bounding box center [108, 552] width 79 height 21
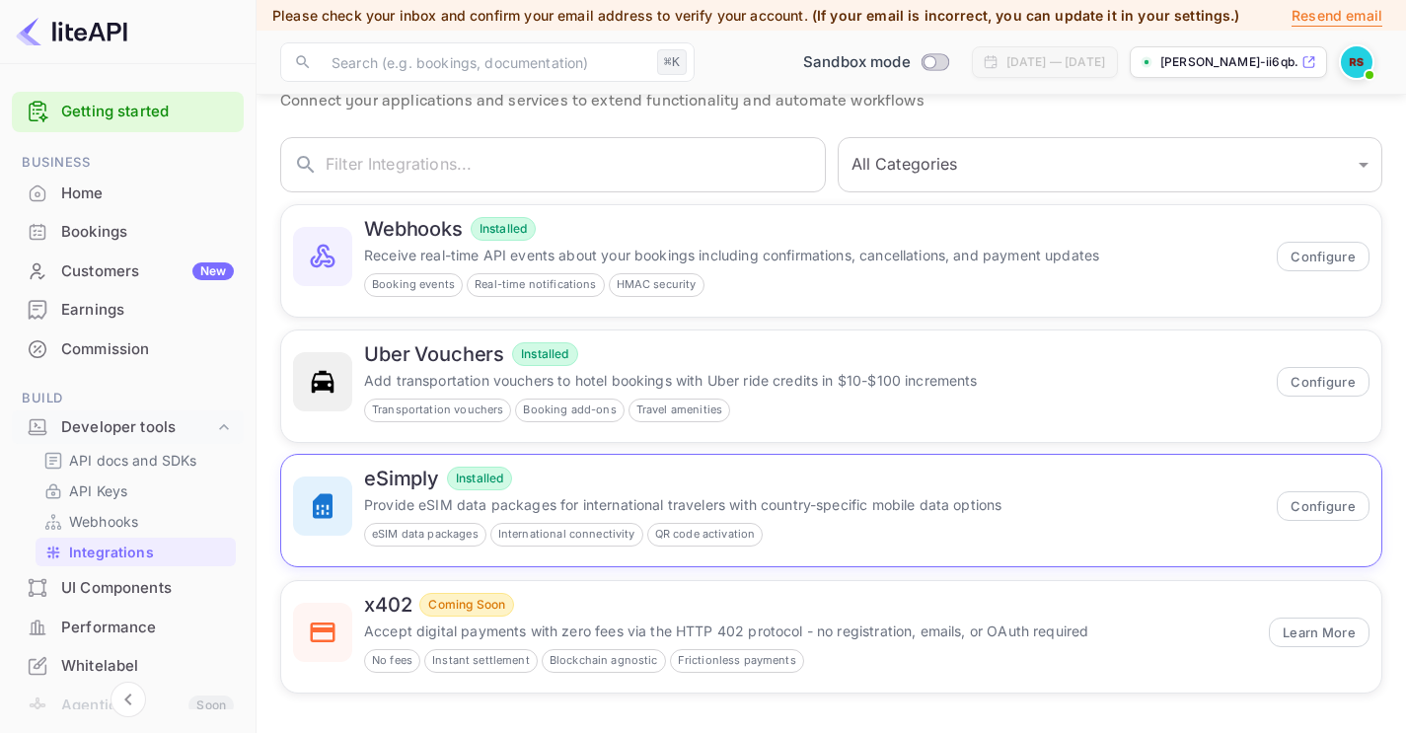
scroll to position [71, 0]
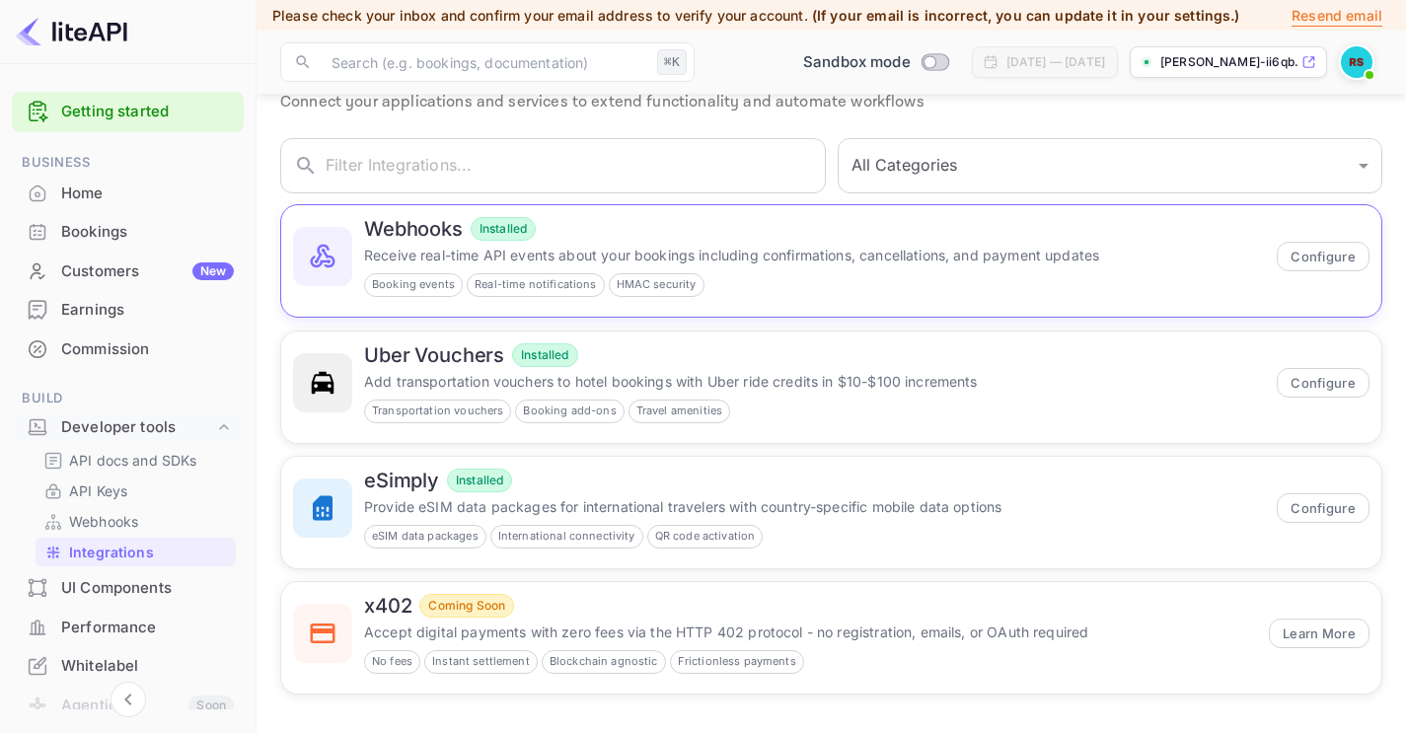
click at [412, 228] on h6 "Webhooks" at bounding box center [413, 229] width 99 height 24
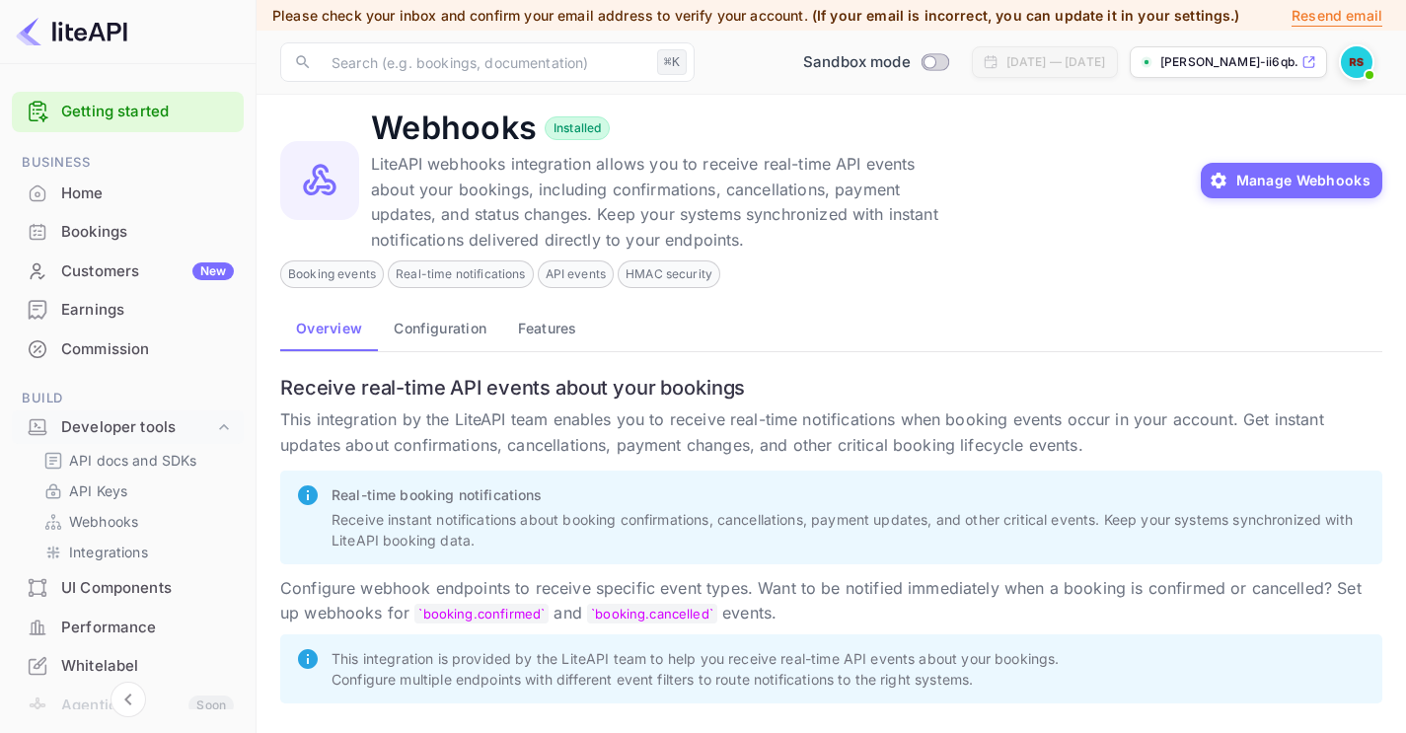
scroll to position [10, 0]
click at [1308, 179] on button "Manage Webhooks" at bounding box center [1292, 181] width 183 height 36
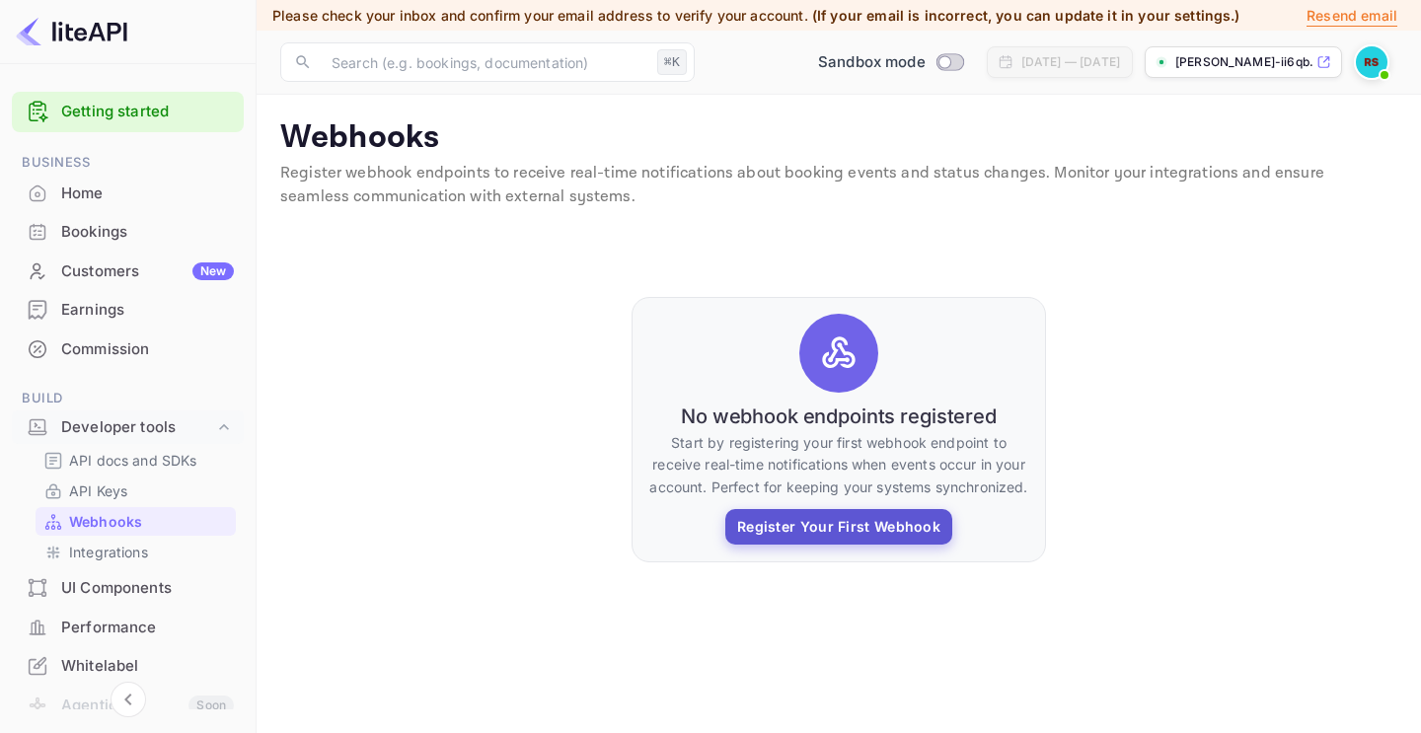
click at [862, 524] on button "Register Your First Webhook" at bounding box center [838, 527] width 227 height 36
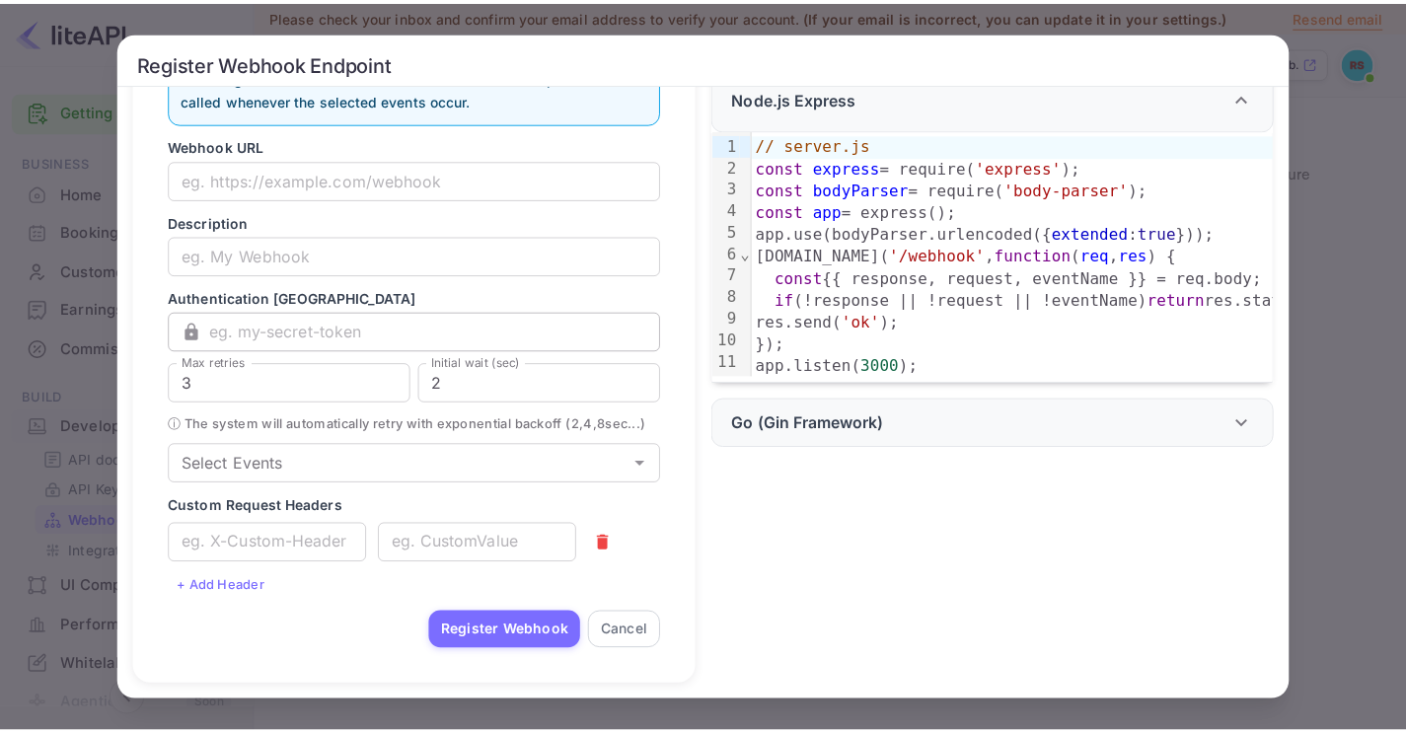
scroll to position [121, 0]
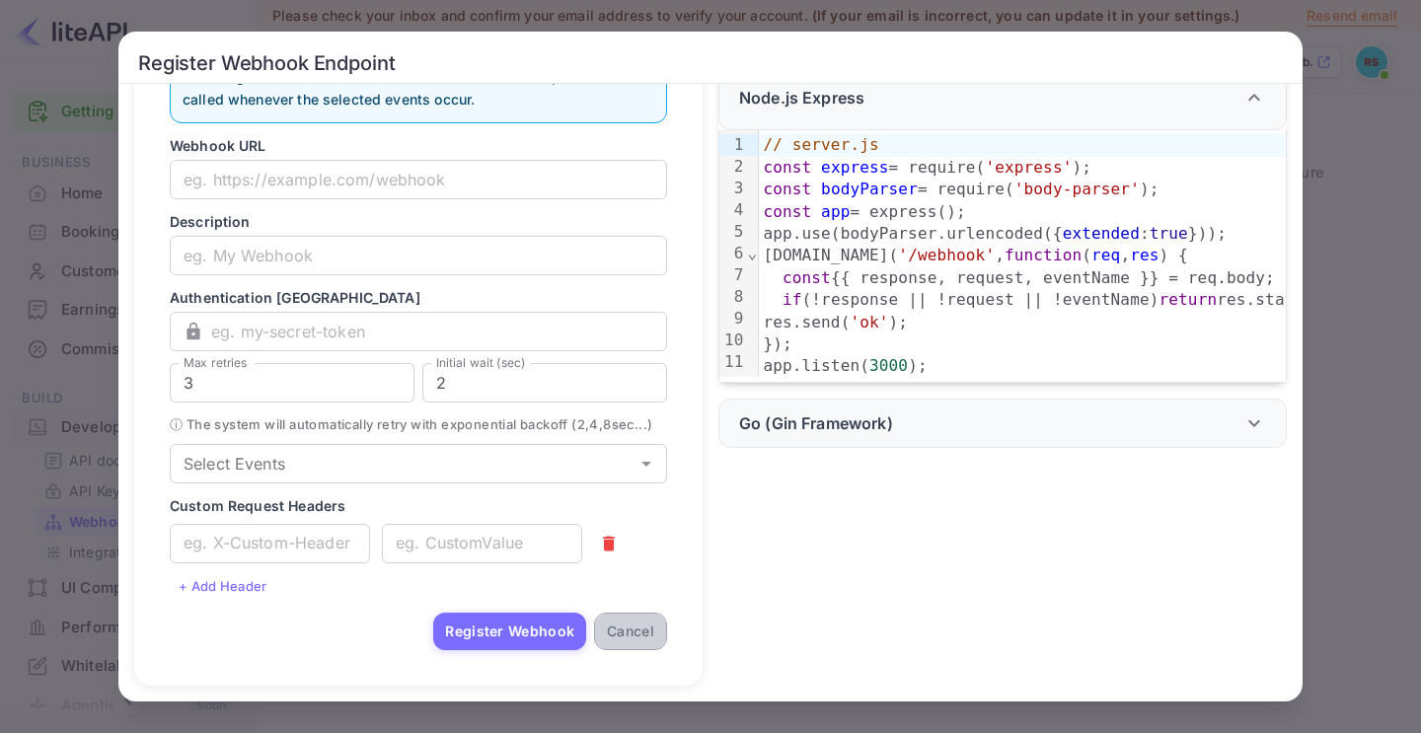
click at [633, 626] on button "Cancel" at bounding box center [630, 631] width 73 height 37
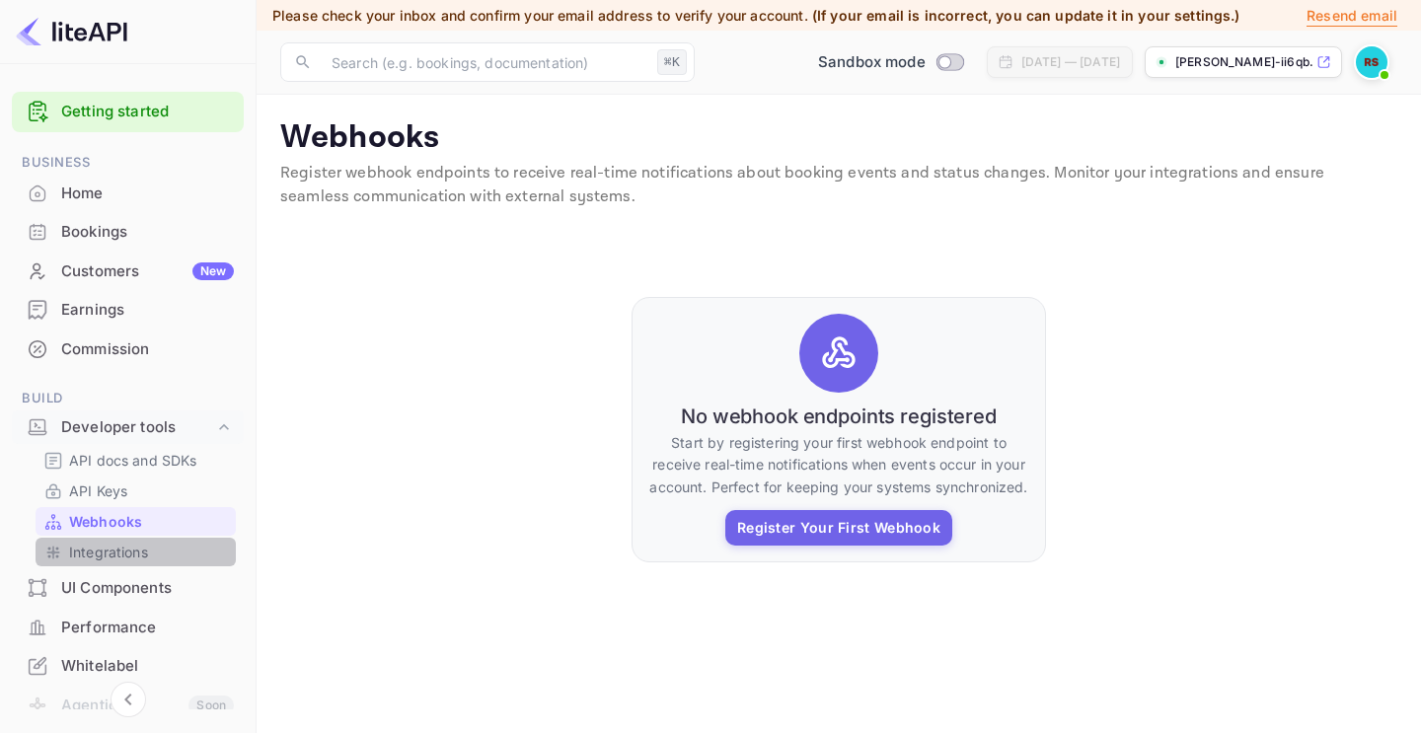
click at [145, 547] on p "Integrations" at bounding box center [108, 552] width 79 height 21
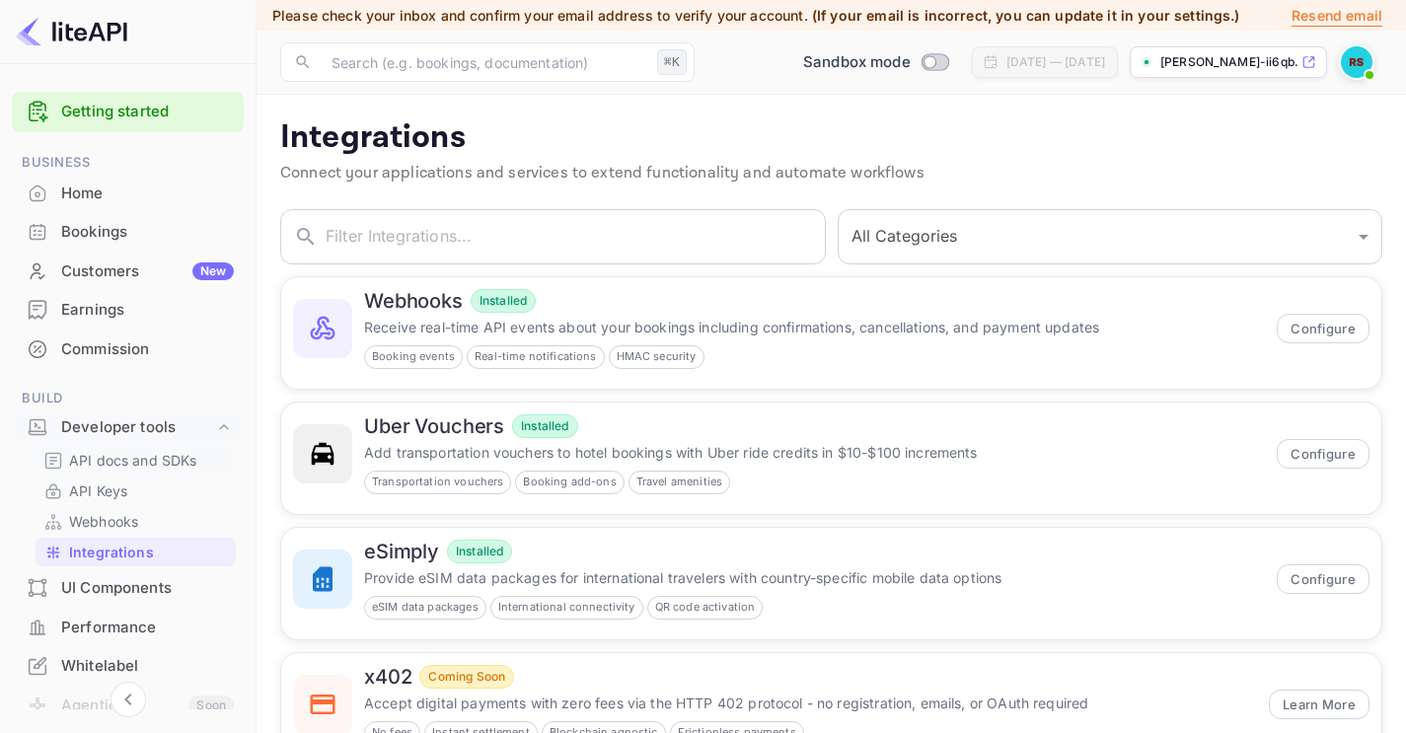
click at [126, 451] on p "API docs and SDKs" at bounding box center [133, 460] width 128 height 21
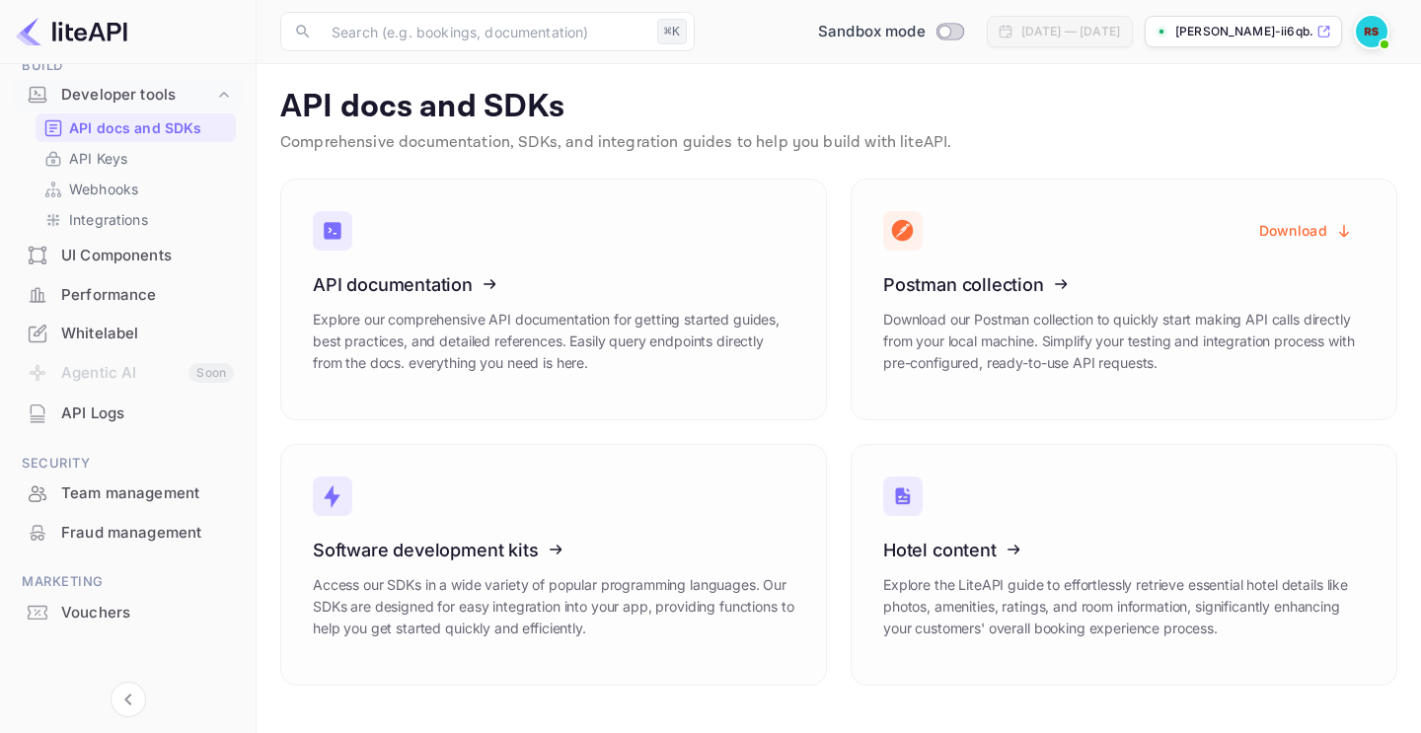
scroll to position [331, 0]
